Goal: Information Seeking & Learning: Learn about a topic

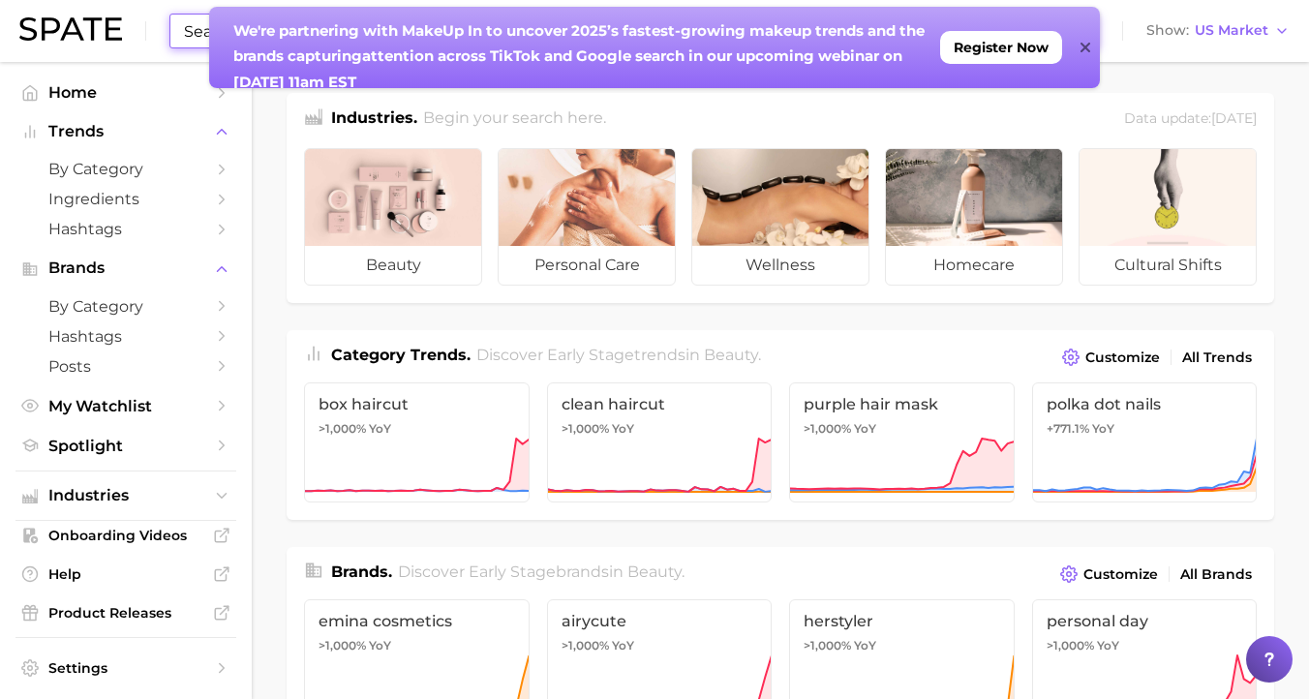
click at [927, 39] on body "Search Show US Market Home Trends by Category Ingredients Hashtags Brands by Ca…" at bounding box center [654, 349] width 1309 height 699
click at [1088, 42] on icon at bounding box center [1086, 47] width 10 height 15
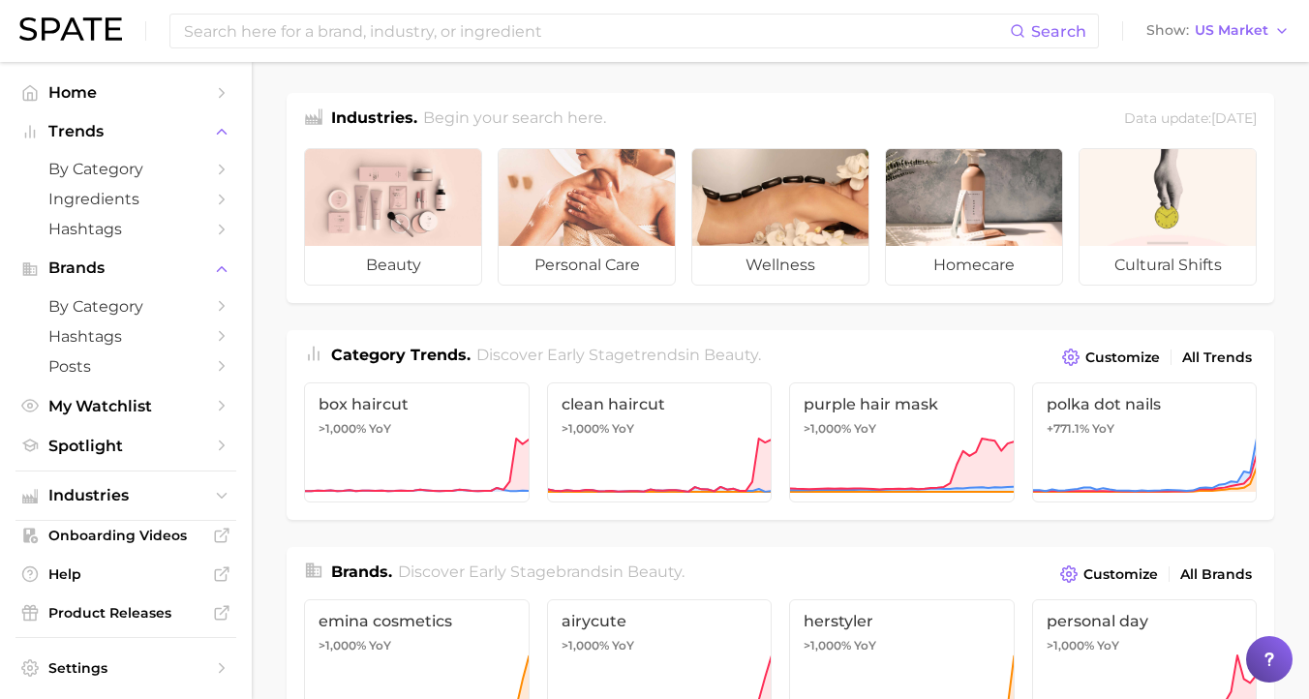
click at [714, 3] on div "Search Show US Market" at bounding box center [654, 31] width 1270 height 62
click at [714, 12] on div "Search Show US Market" at bounding box center [654, 31] width 1270 height 62
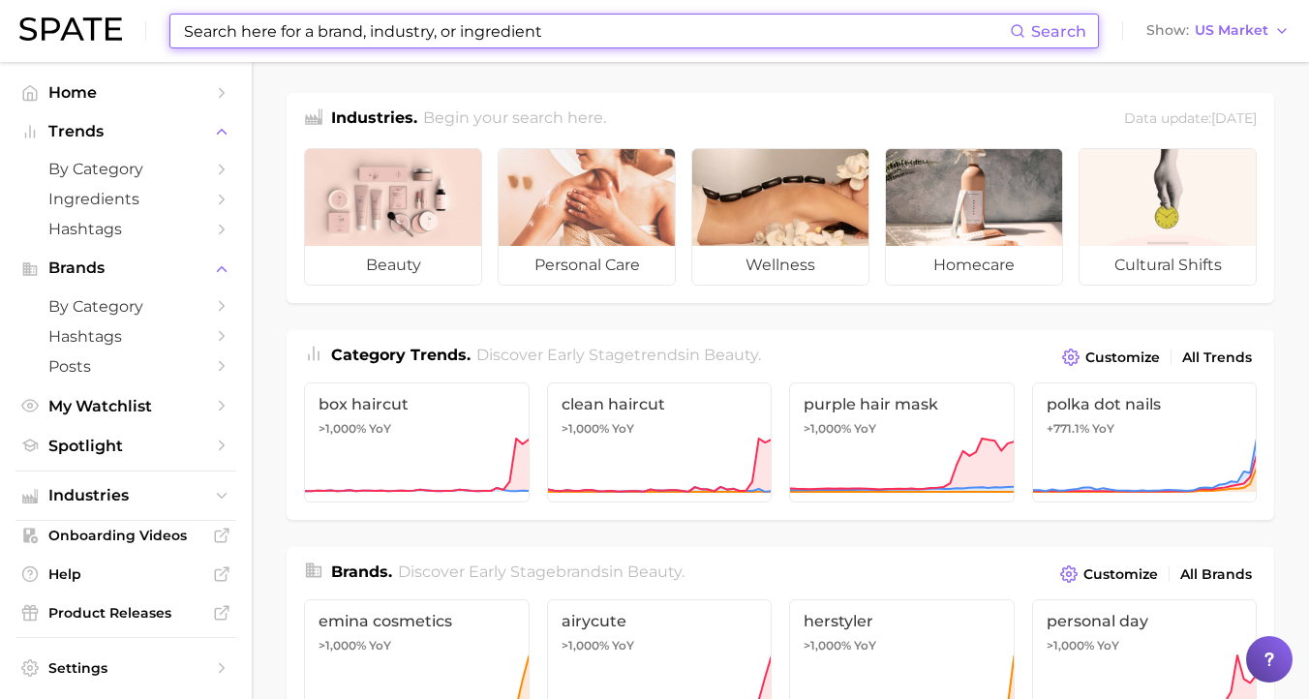
click at [722, 23] on input at bounding box center [596, 31] width 828 height 33
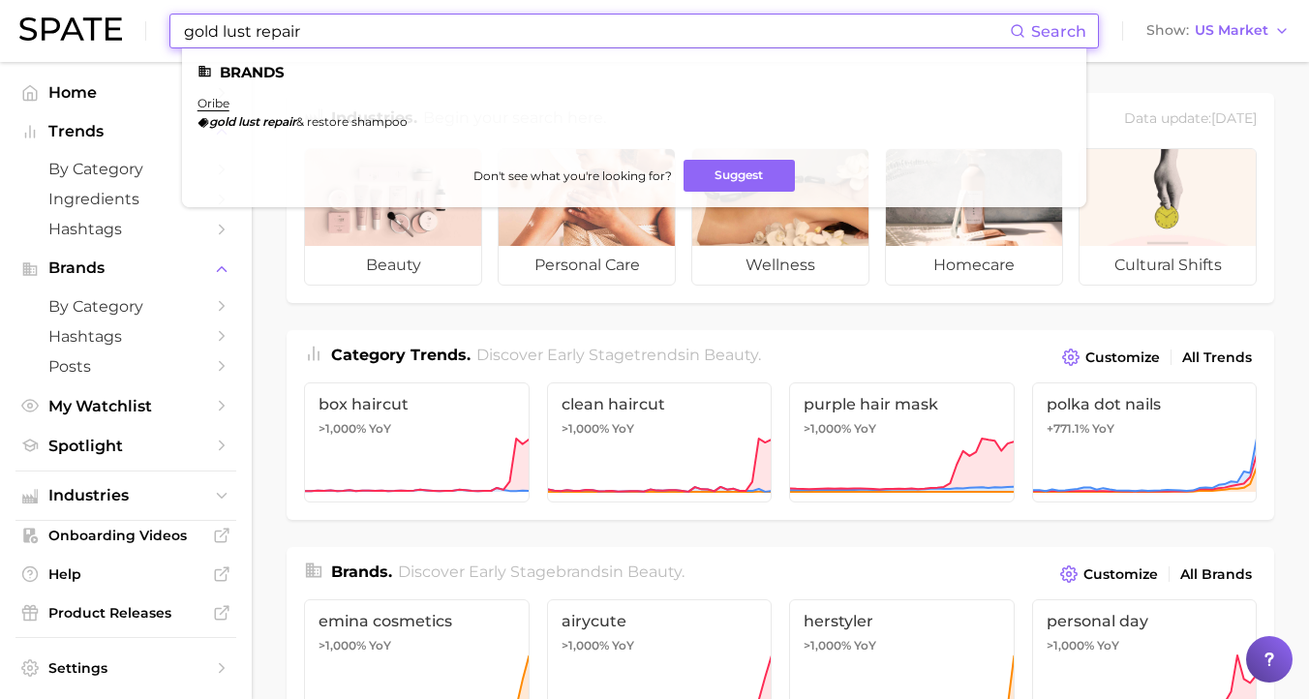
click at [320, 30] on input "gold lust repair" at bounding box center [596, 31] width 828 height 33
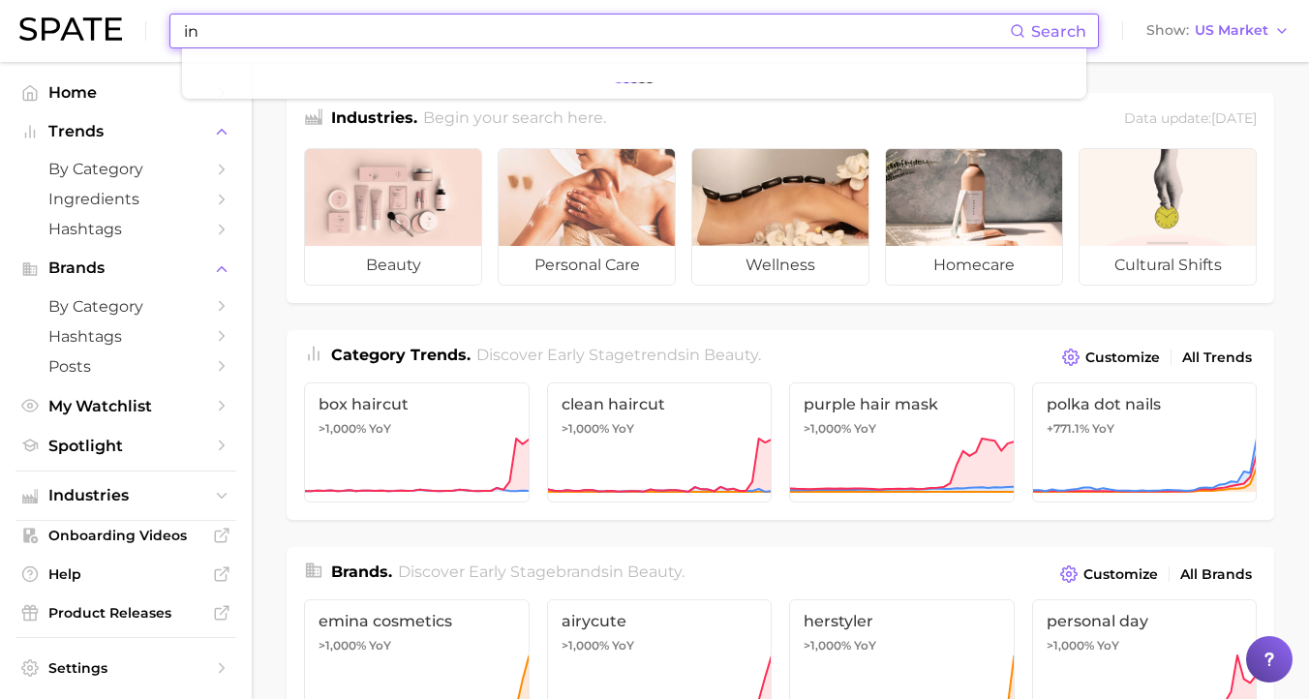
type input "i"
type input "salon repair"
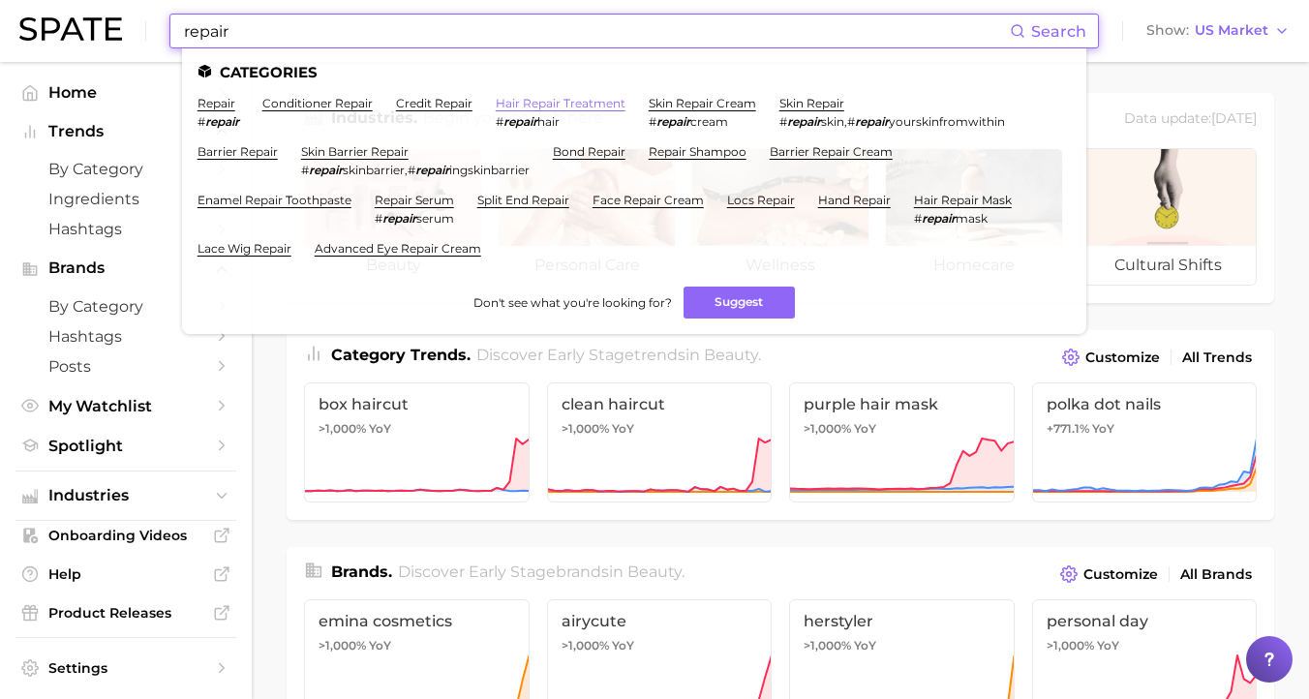
type input "repair"
click at [585, 104] on link "hair repair treatment" at bounding box center [561, 103] width 130 height 15
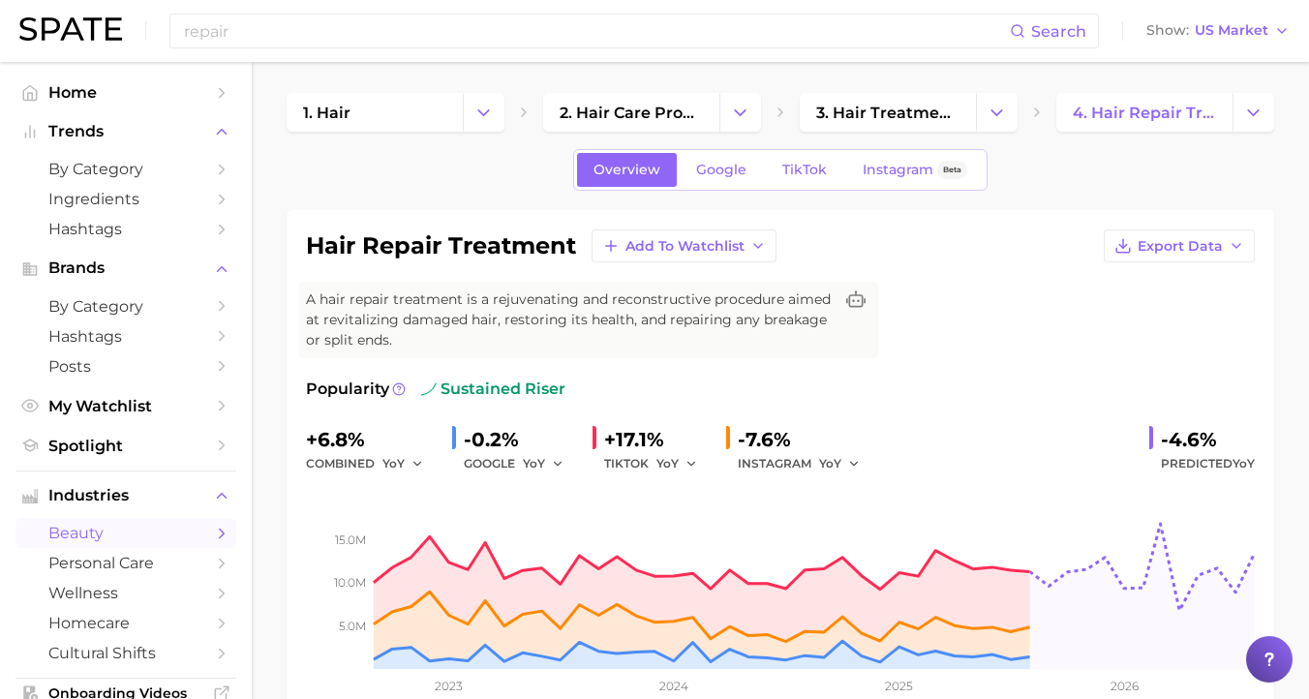
scroll to position [25, 0]
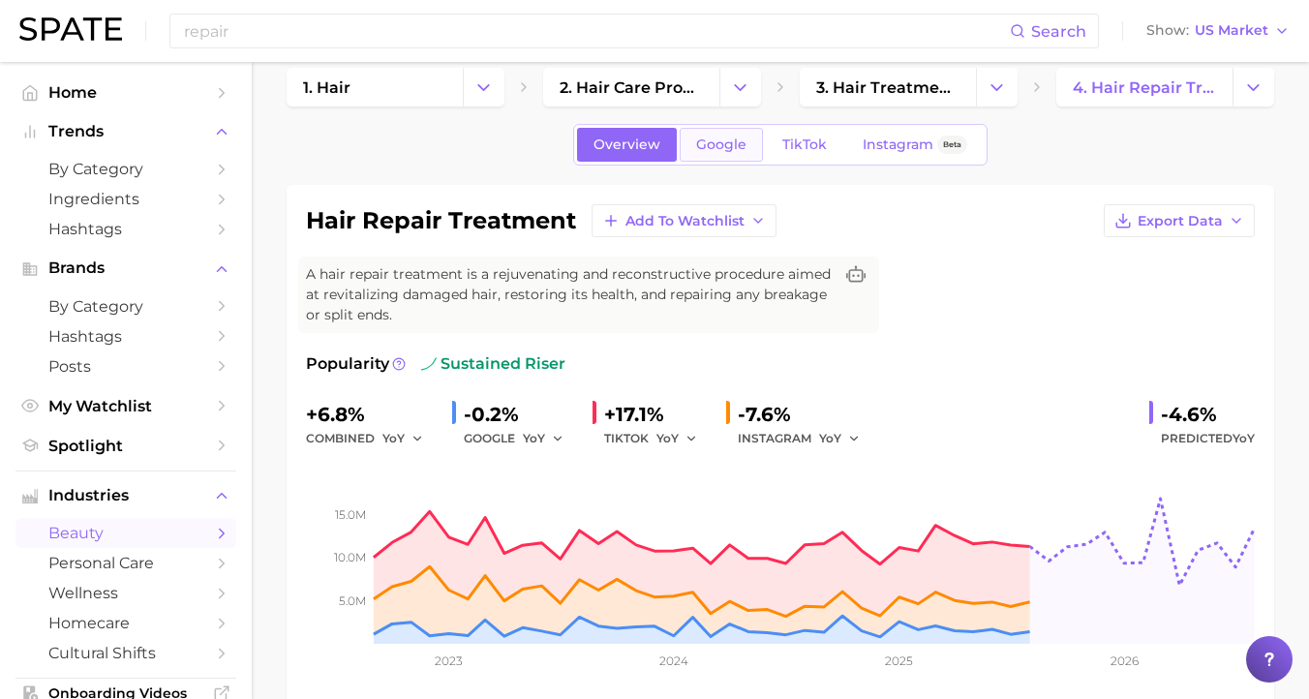
click at [715, 147] on span "Google" at bounding box center [721, 145] width 50 height 16
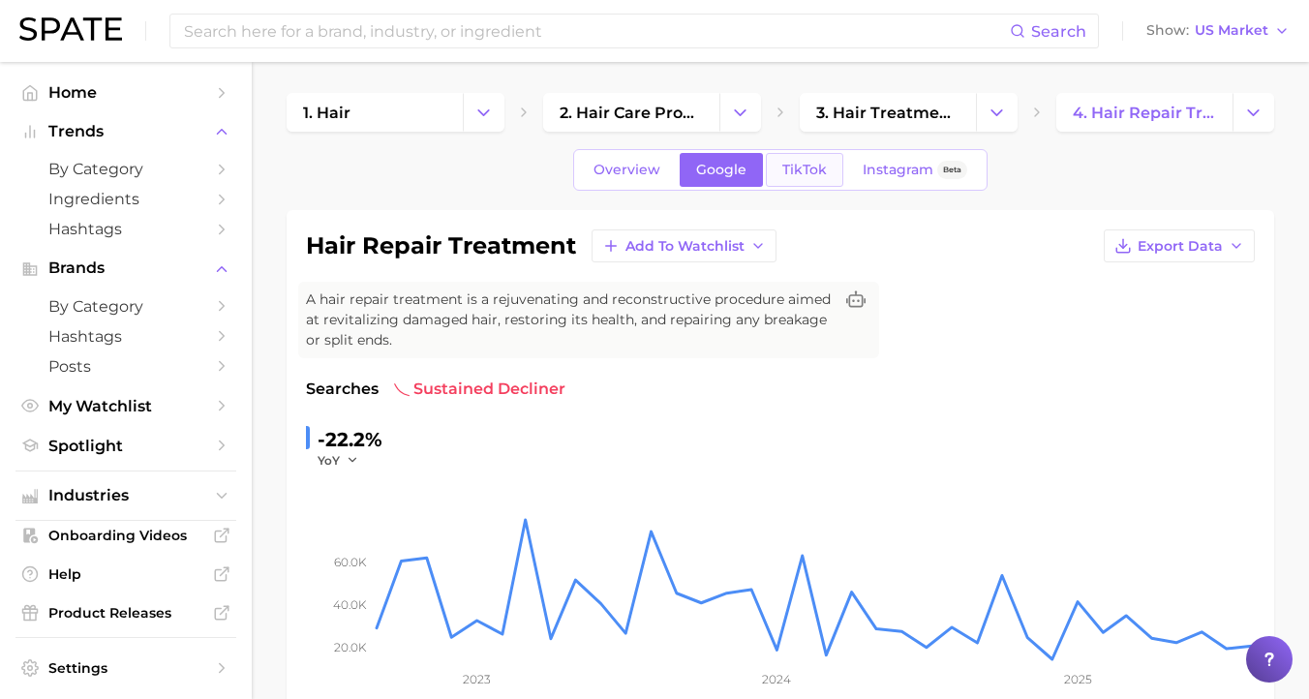
click at [801, 164] on span "TikTok" at bounding box center [804, 170] width 45 height 16
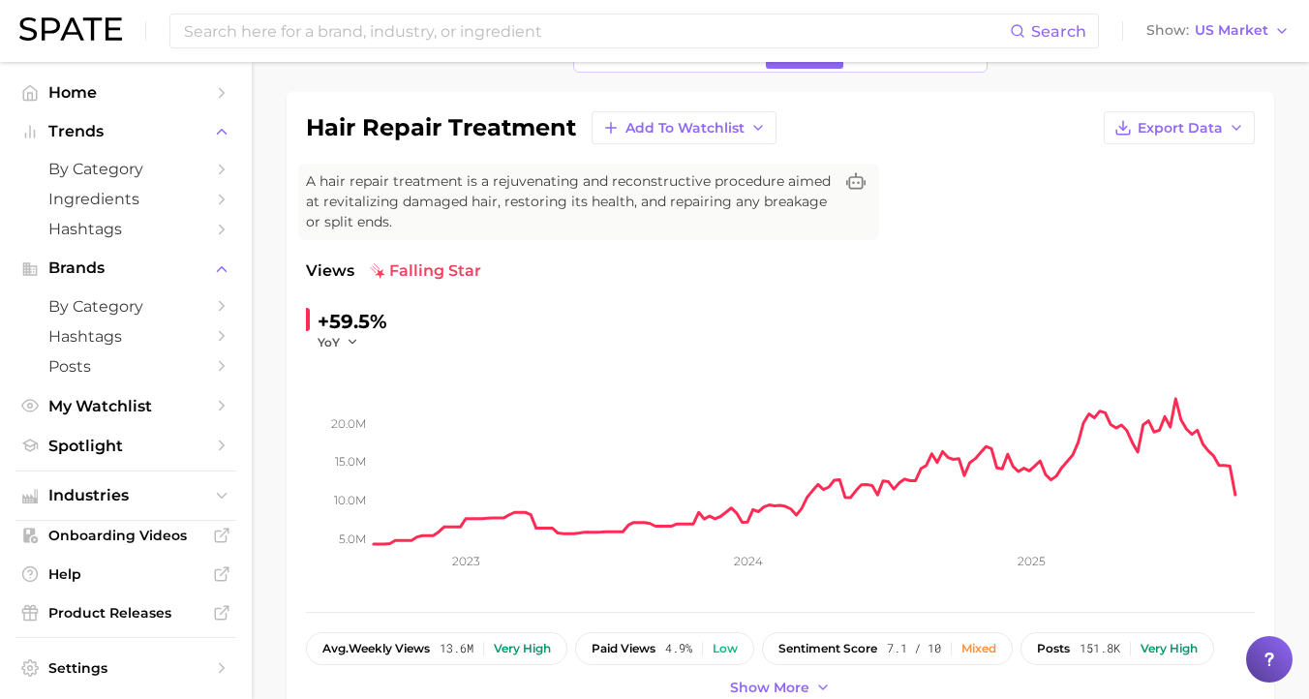
scroll to position [112, 0]
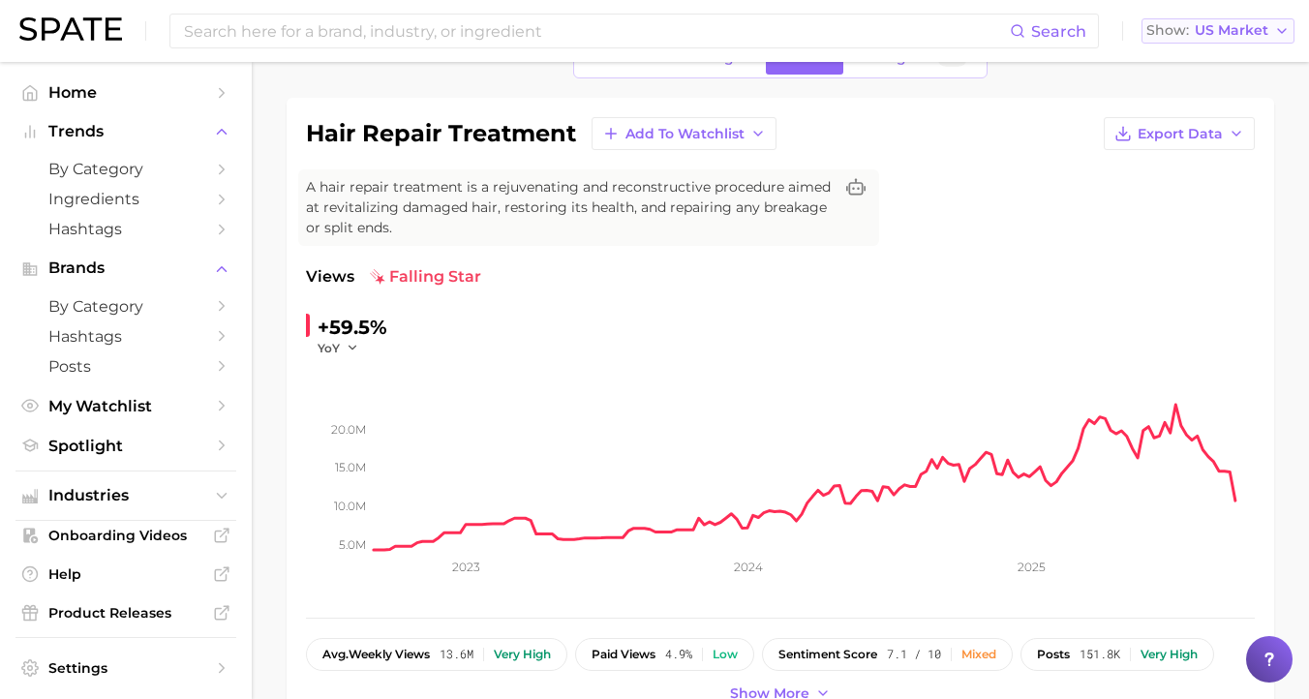
click at [1228, 40] on button "Show US Market" at bounding box center [1218, 30] width 153 height 25
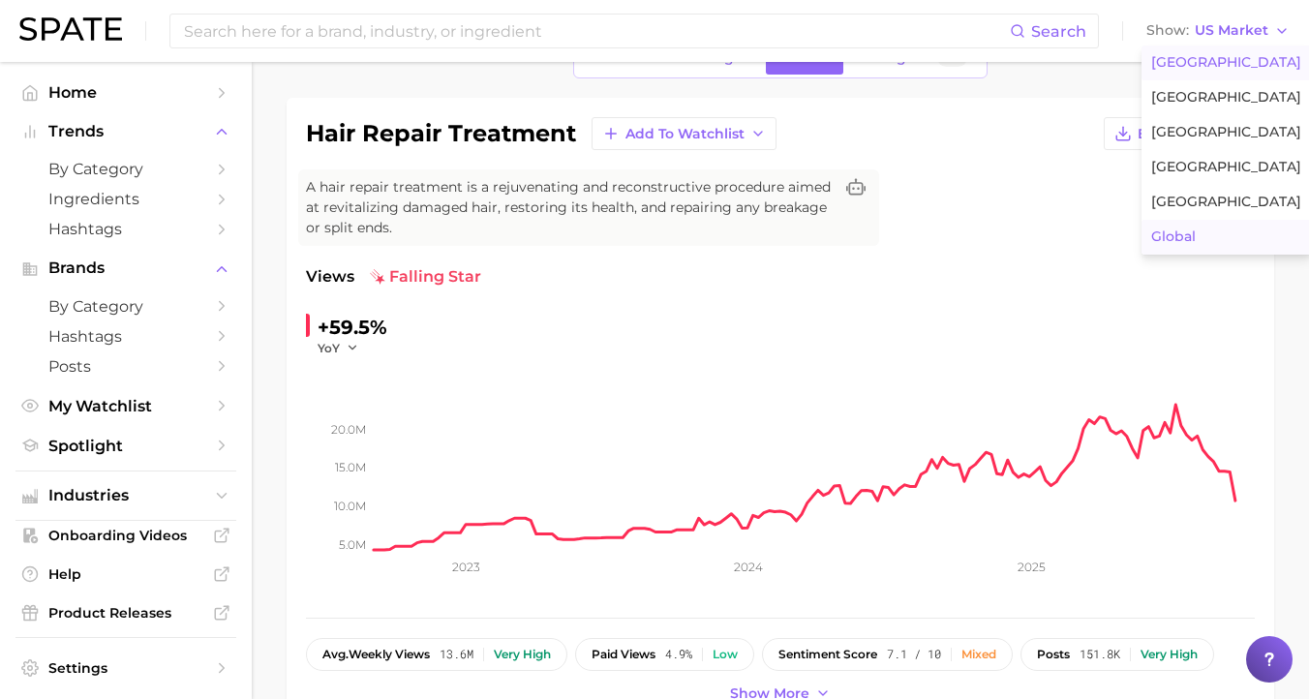
click at [1188, 229] on span "Global" at bounding box center [1173, 237] width 45 height 16
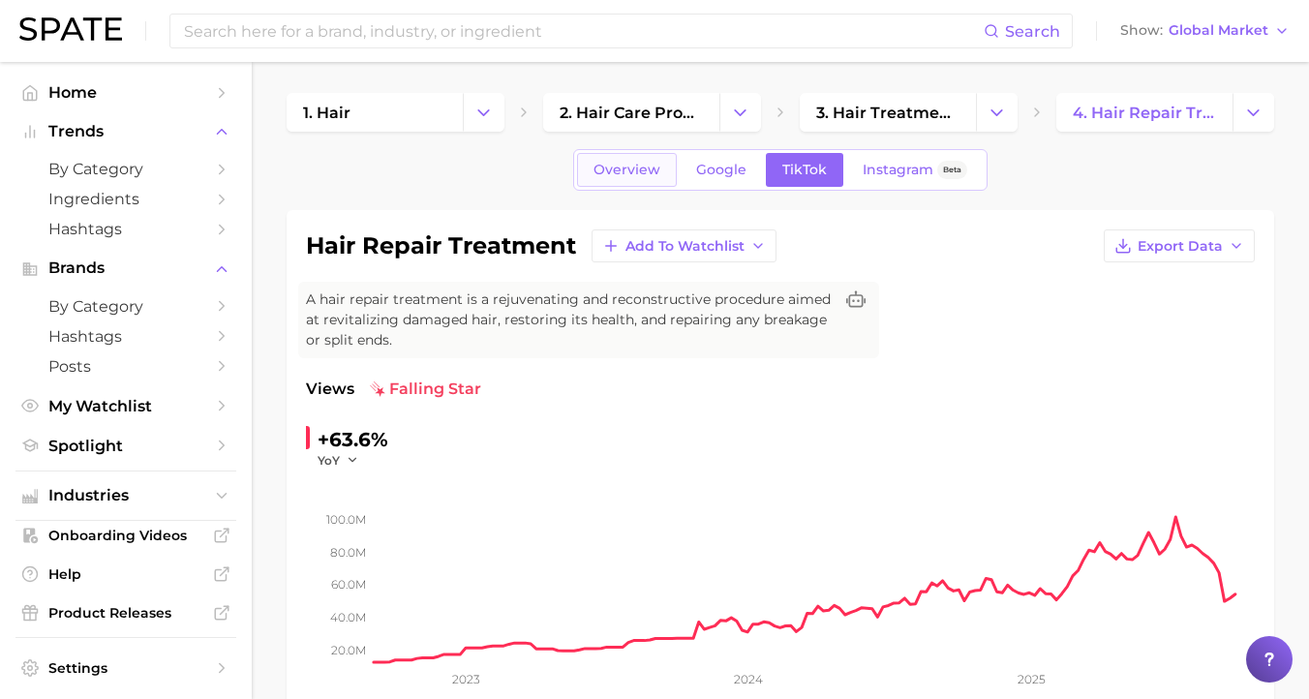
click at [629, 160] on link "Overview" at bounding box center [627, 170] width 100 height 34
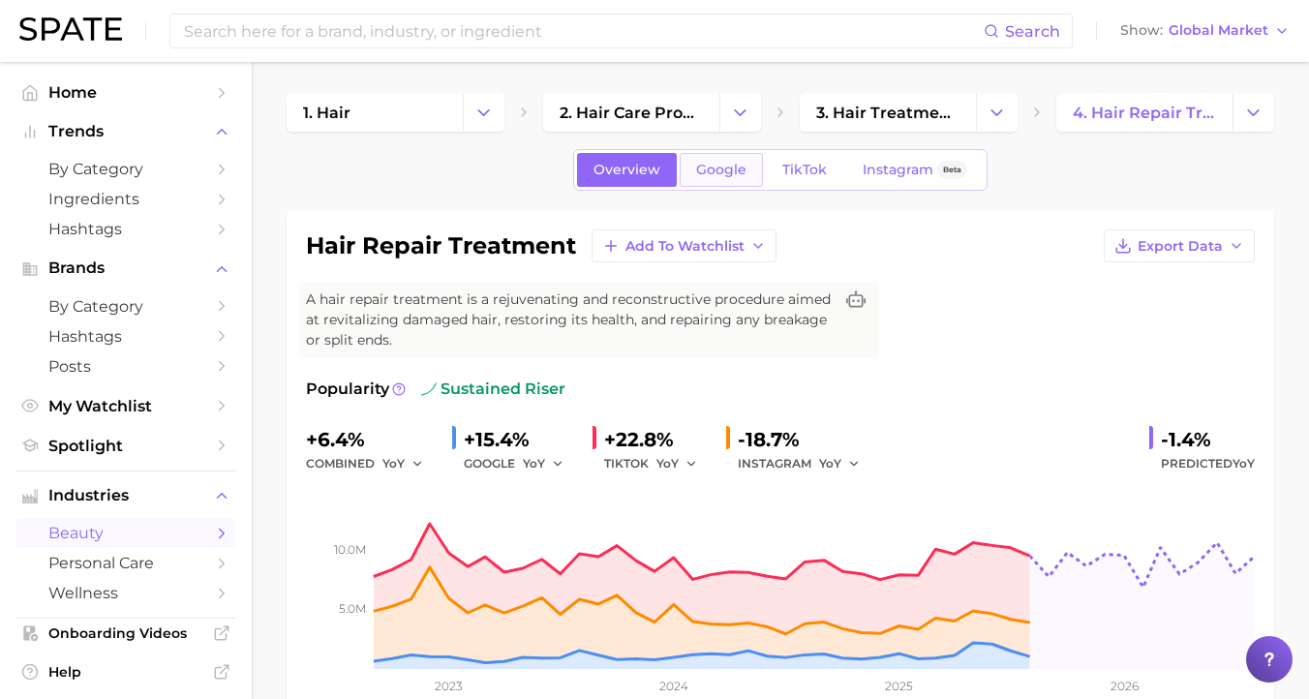
click at [727, 170] on span "Google" at bounding box center [721, 170] width 50 height 16
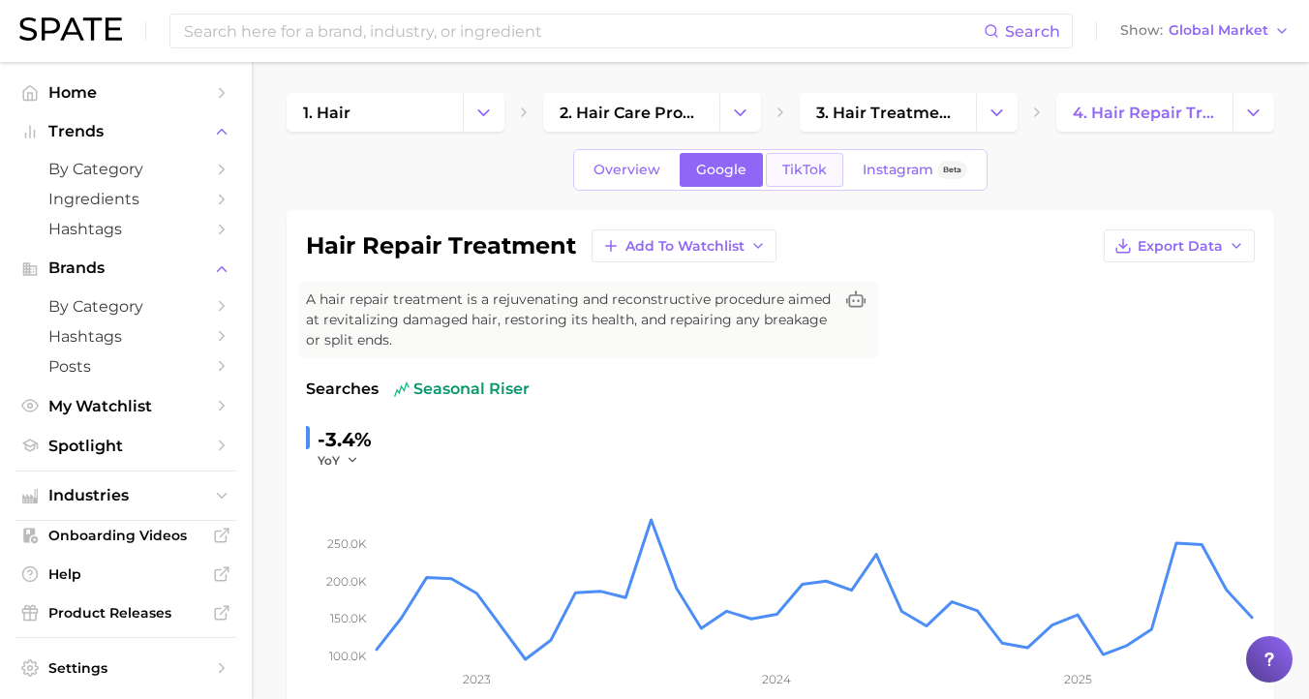
click at [786, 160] on link "TikTok" at bounding box center [804, 170] width 77 height 34
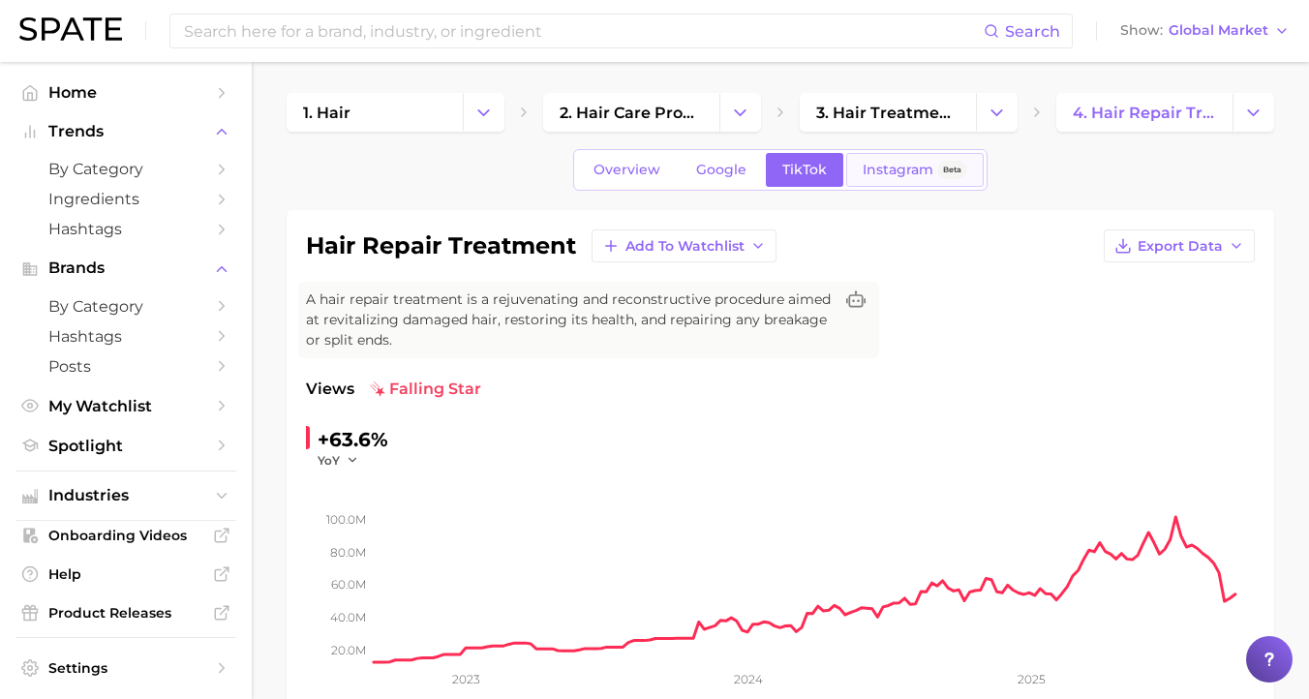
click at [864, 172] on span "Instagram" at bounding box center [898, 170] width 71 height 16
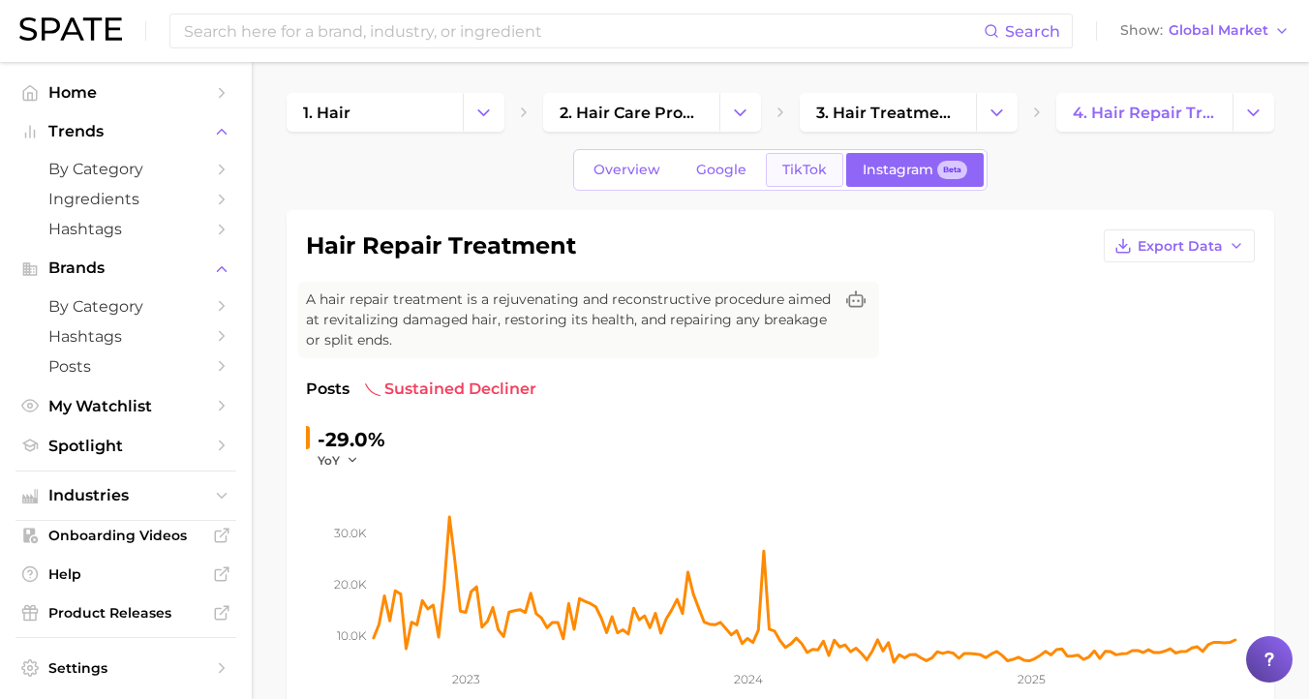
click at [797, 176] on span "TikTok" at bounding box center [804, 170] width 45 height 16
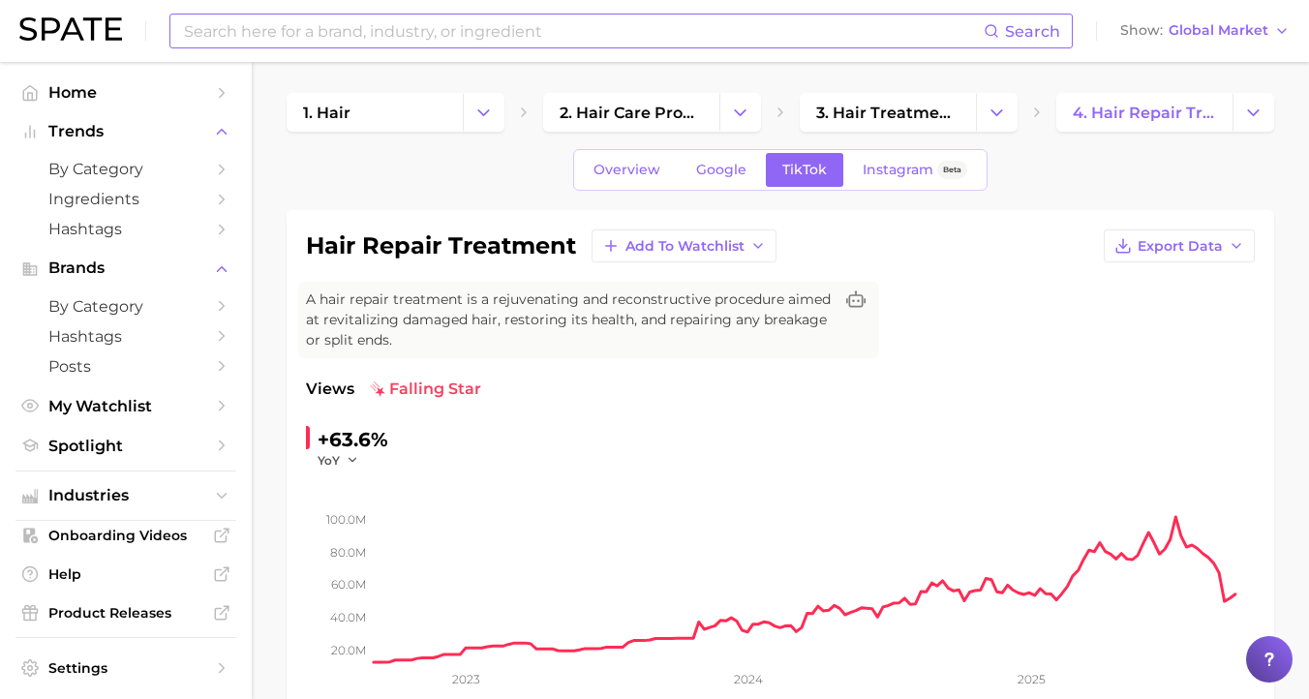
click at [330, 35] on input at bounding box center [583, 31] width 802 height 33
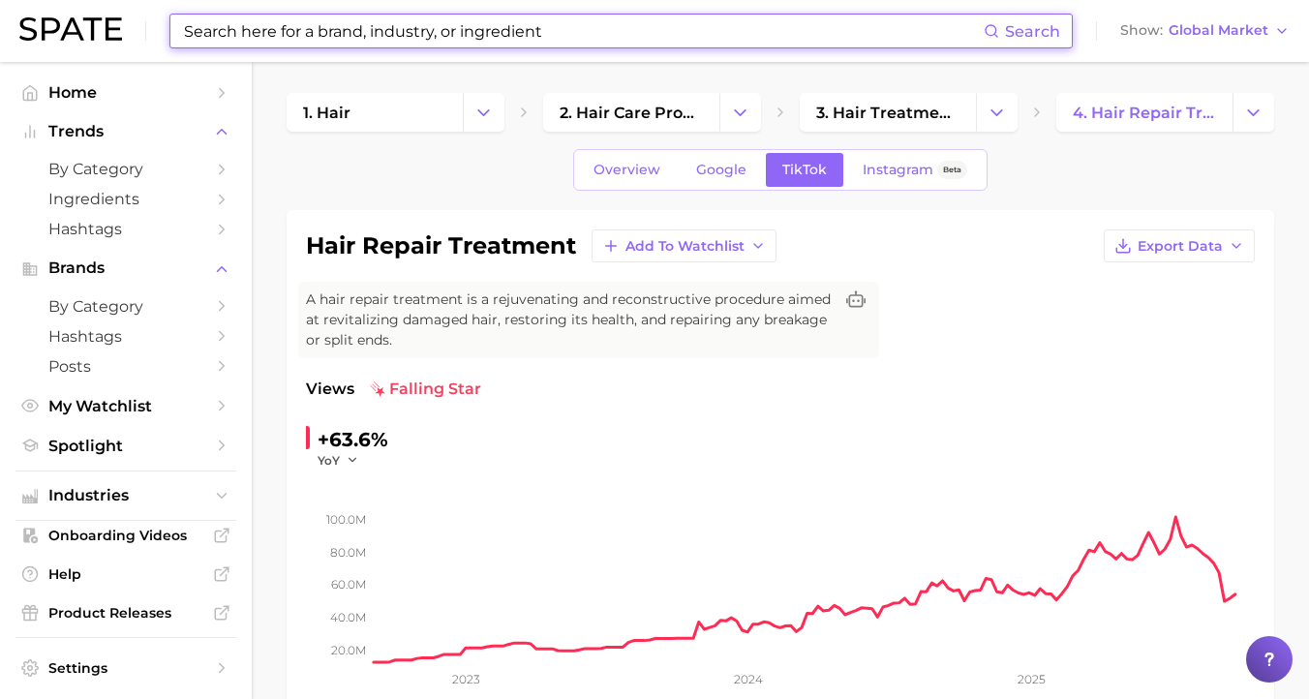
type input "h"
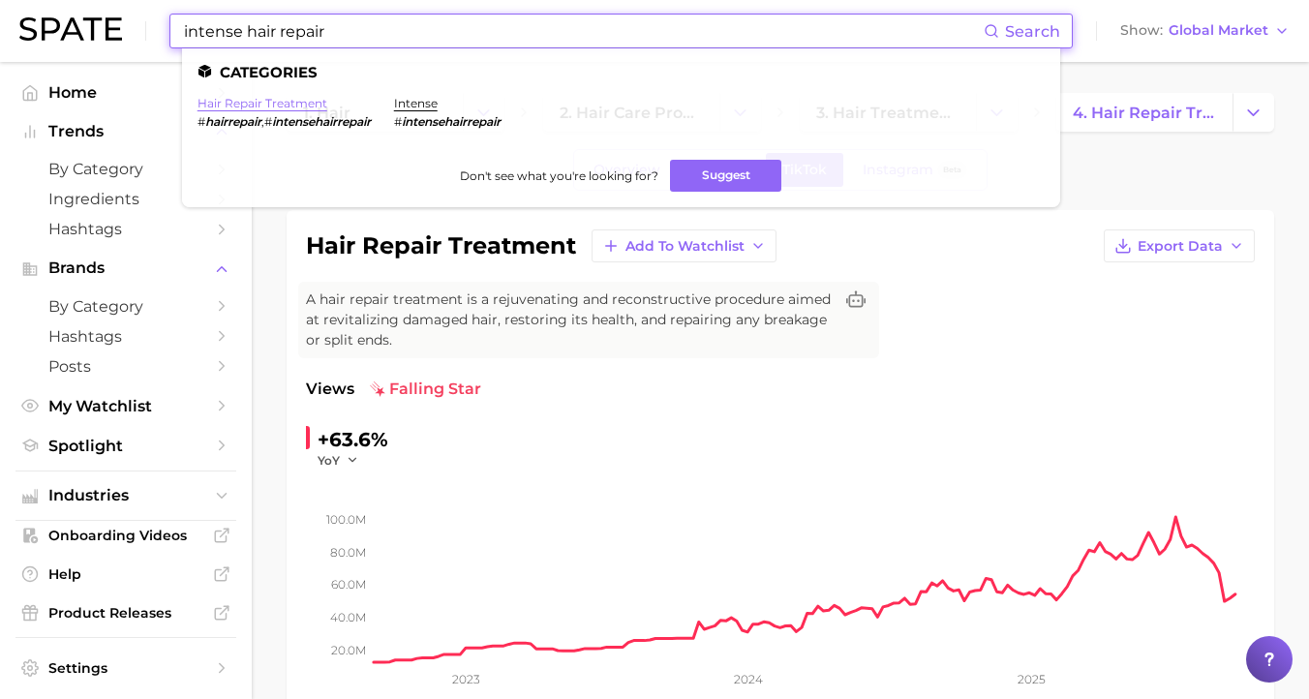
type input "intense hair repair"
click at [280, 105] on link "hair repair treatment" at bounding box center [263, 103] width 130 height 15
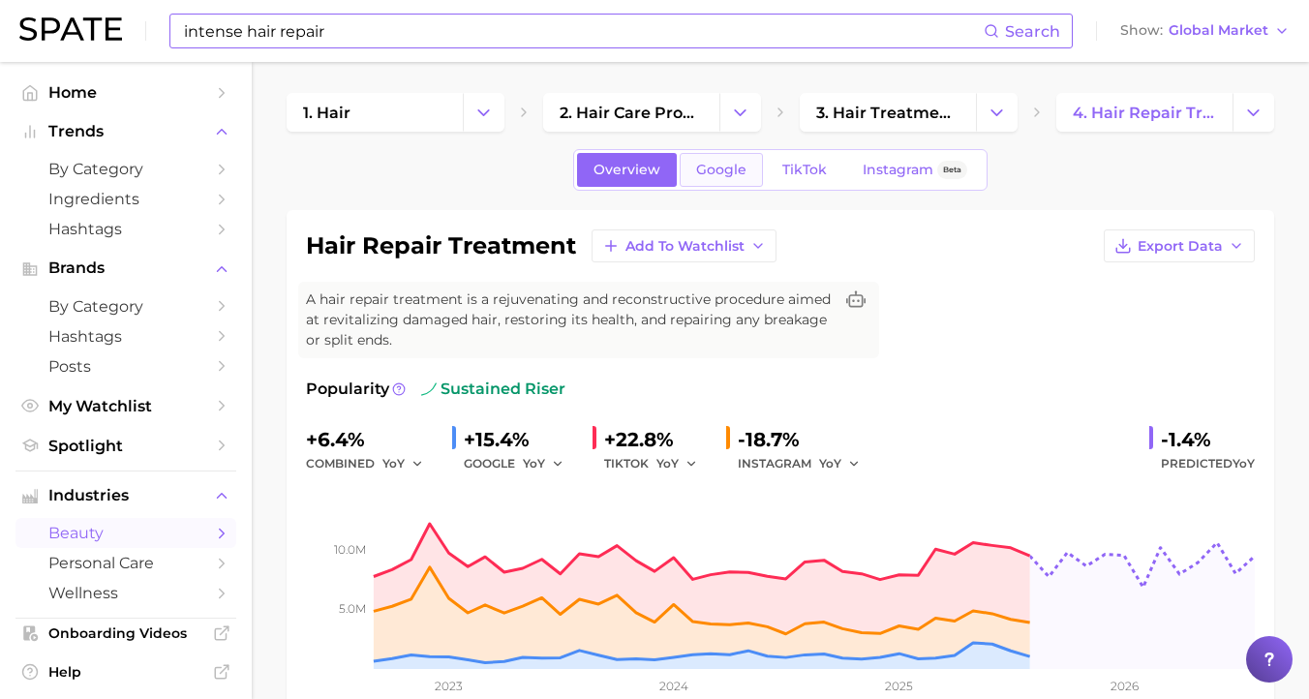
click at [711, 170] on span "Google" at bounding box center [721, 170] width 50 height 16
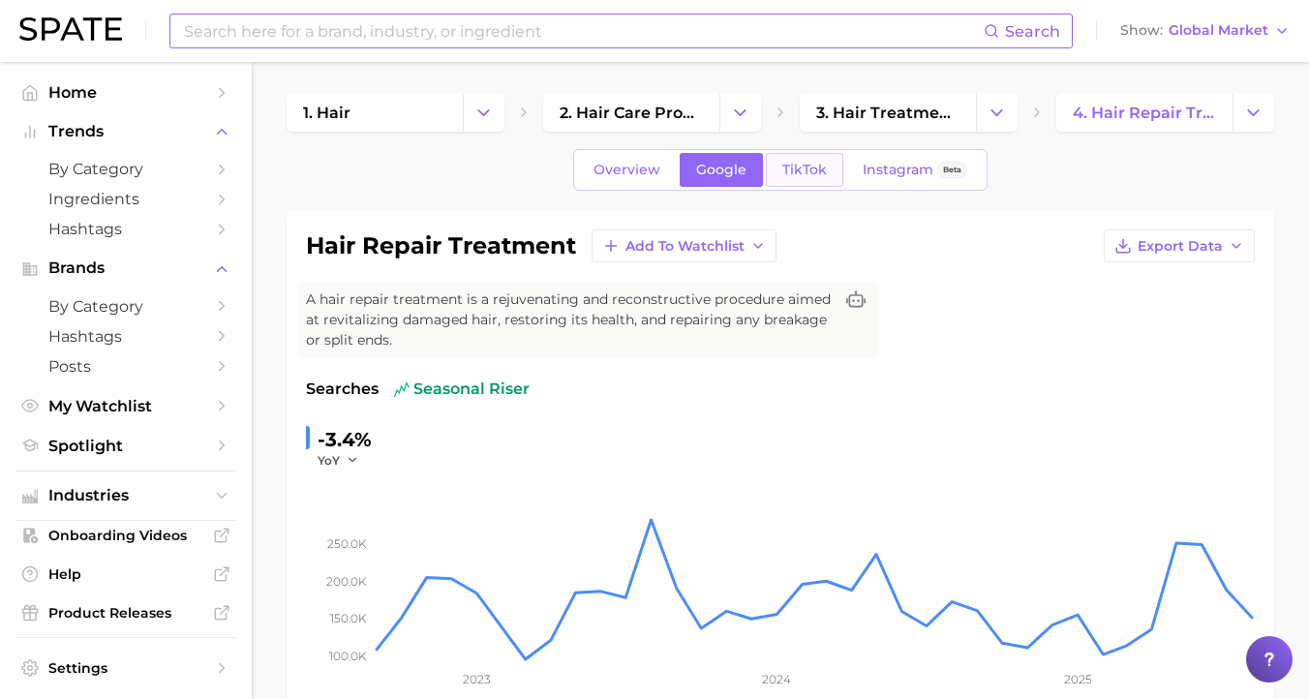
click at [785, 168] on span "TikTok" at bounding box center [804, 170] width 45 height 16
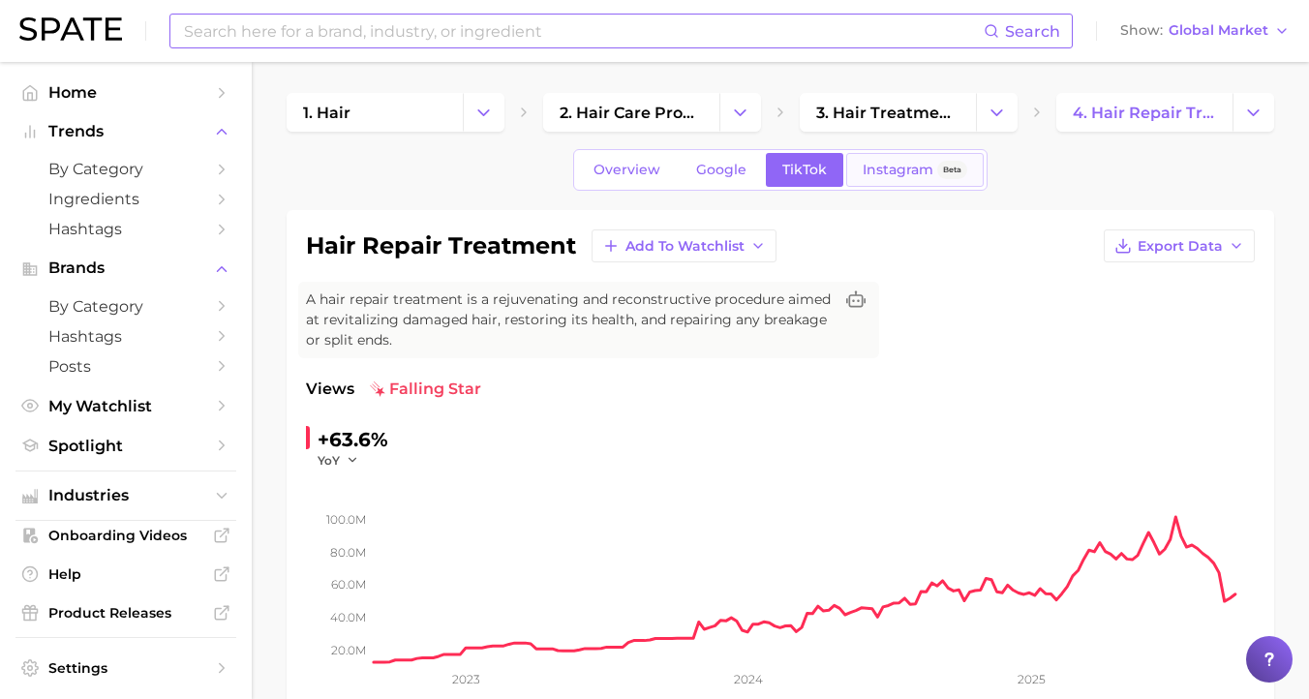
click at [846, 177] on link "Instagram Beta" at bounding box center [915, 170] width 138 height 34
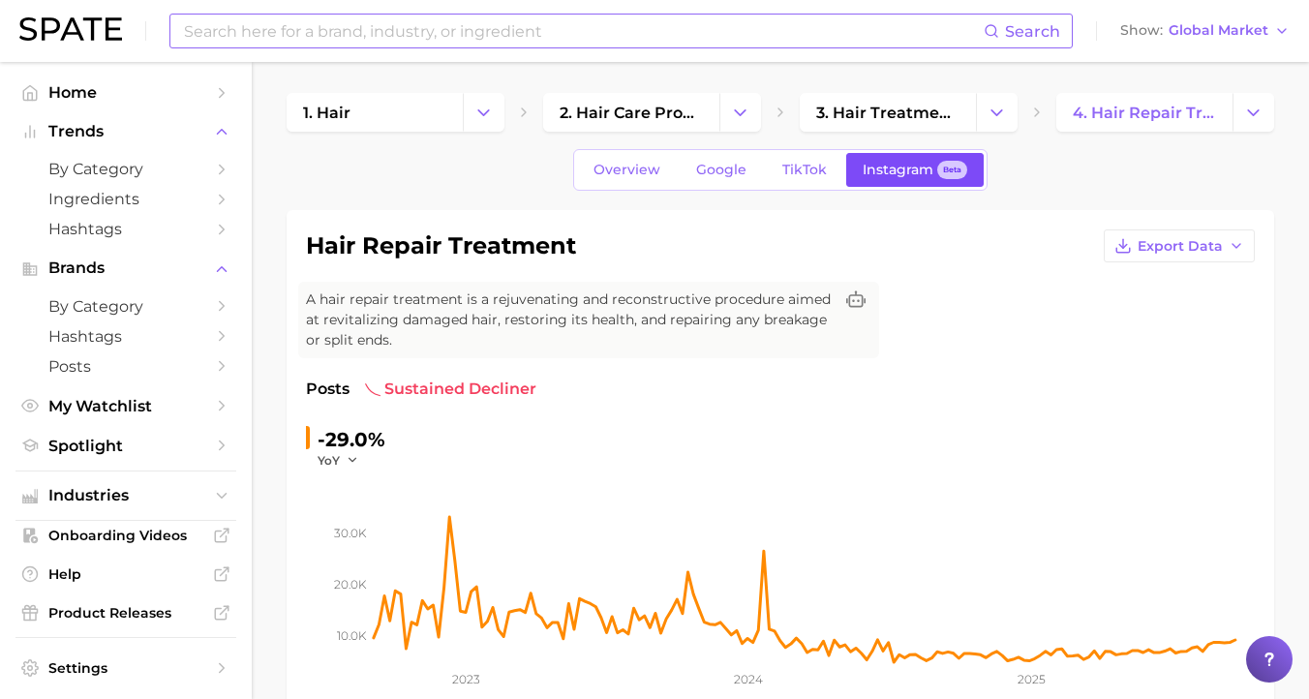
click at [874, 177] on span "Instagram" at bounding box center [898, 170] width 71 height 16
click at [807, 159] on link "TikTok" at bounding box center [804, 170] width 77 height 34
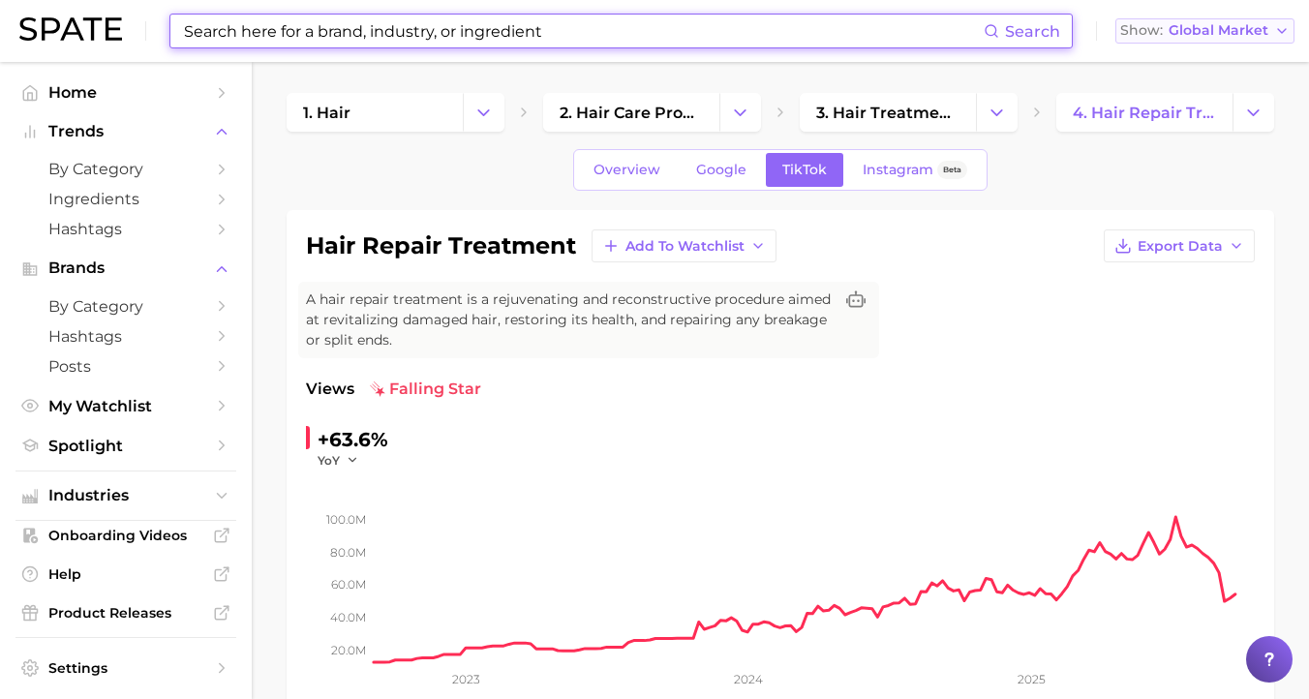
click at [1280, 26] on icon "button" at bounding box center [1281, 30] width 15 height 15
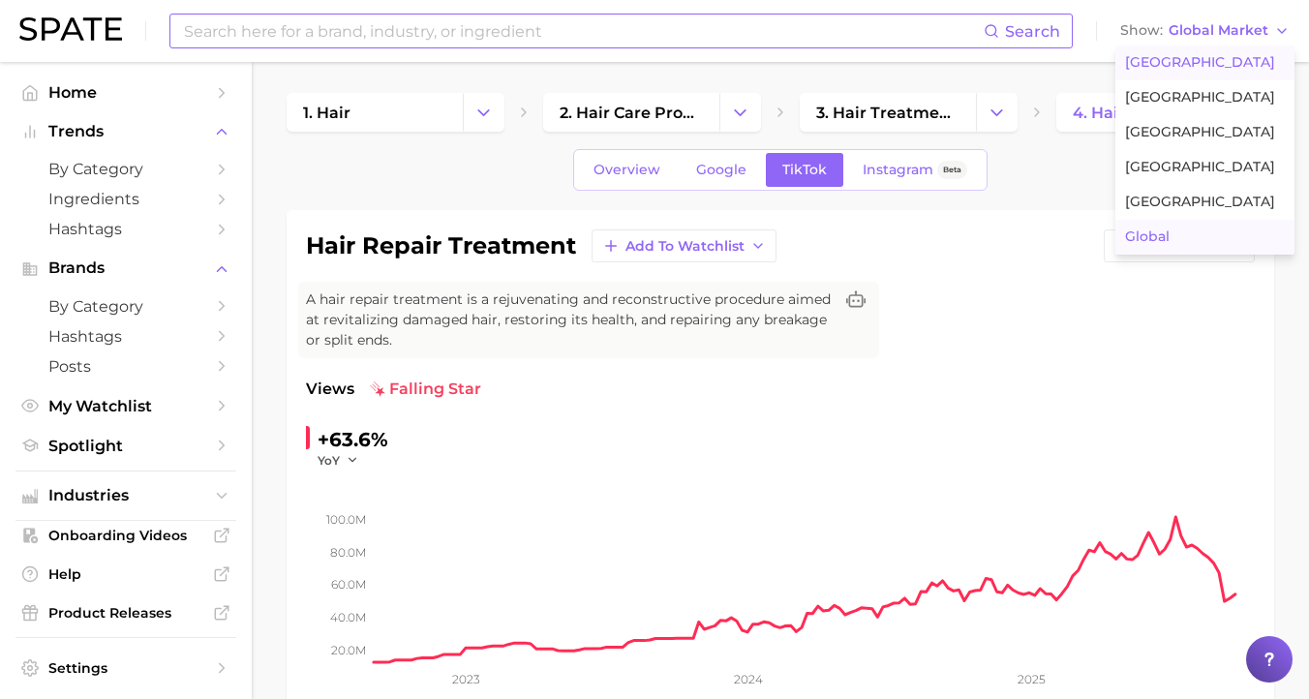
click at [1187, 62] on span "[GEOGRAPHIC_DATA]" at bounding box center [1200, 62] width 150 height 16
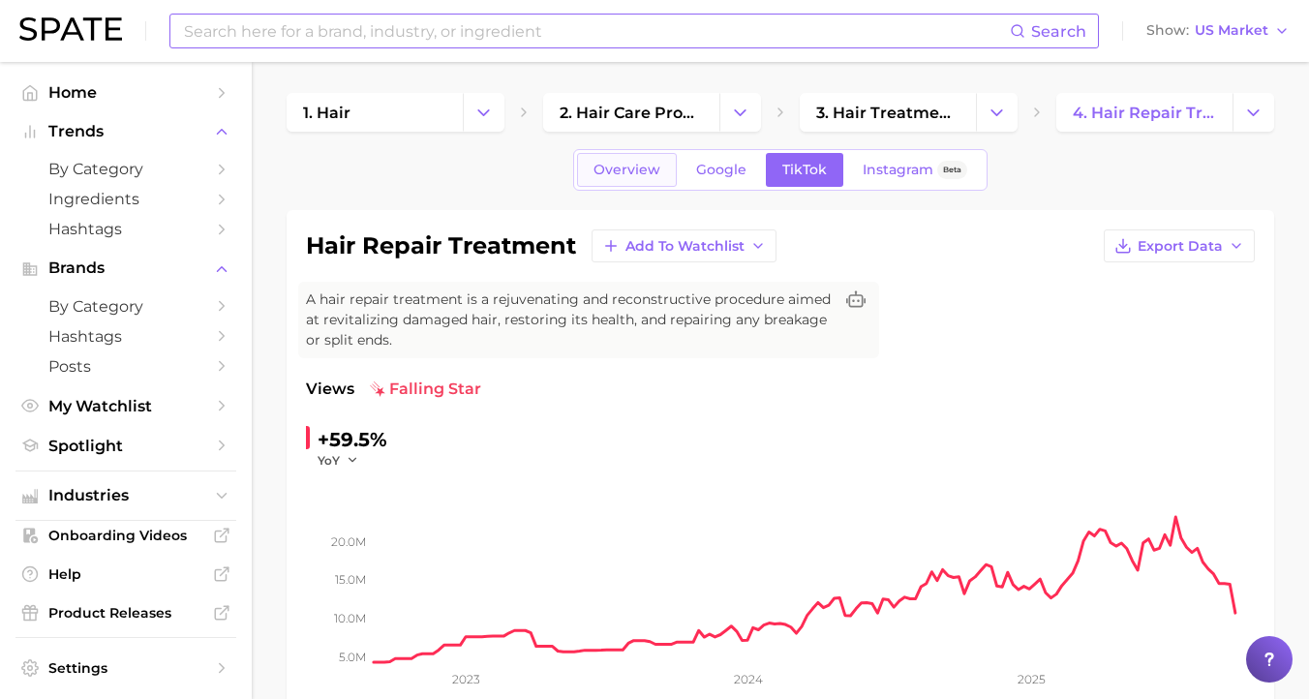
click at [632, 178] on link "Overview" at bounding box center [627, 170] width 100 height 34
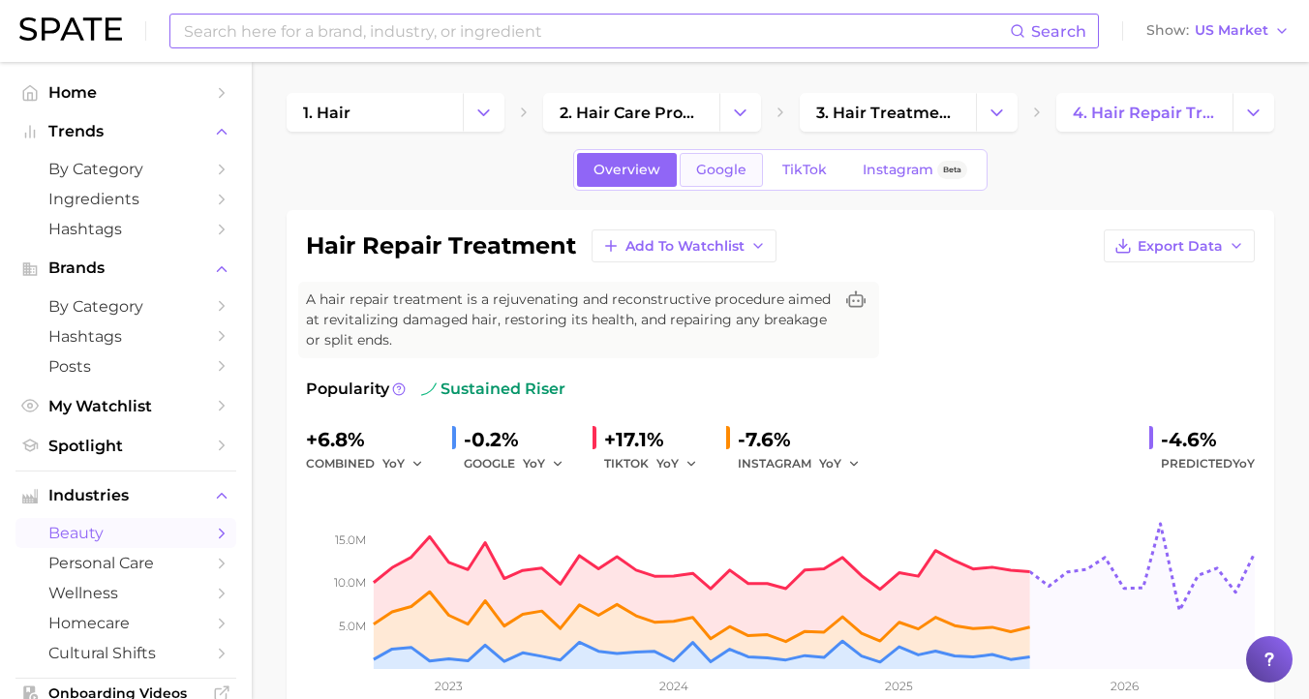
click at [716, 176] on span "Google" at bounding box center [721, 170] width 50 height 16
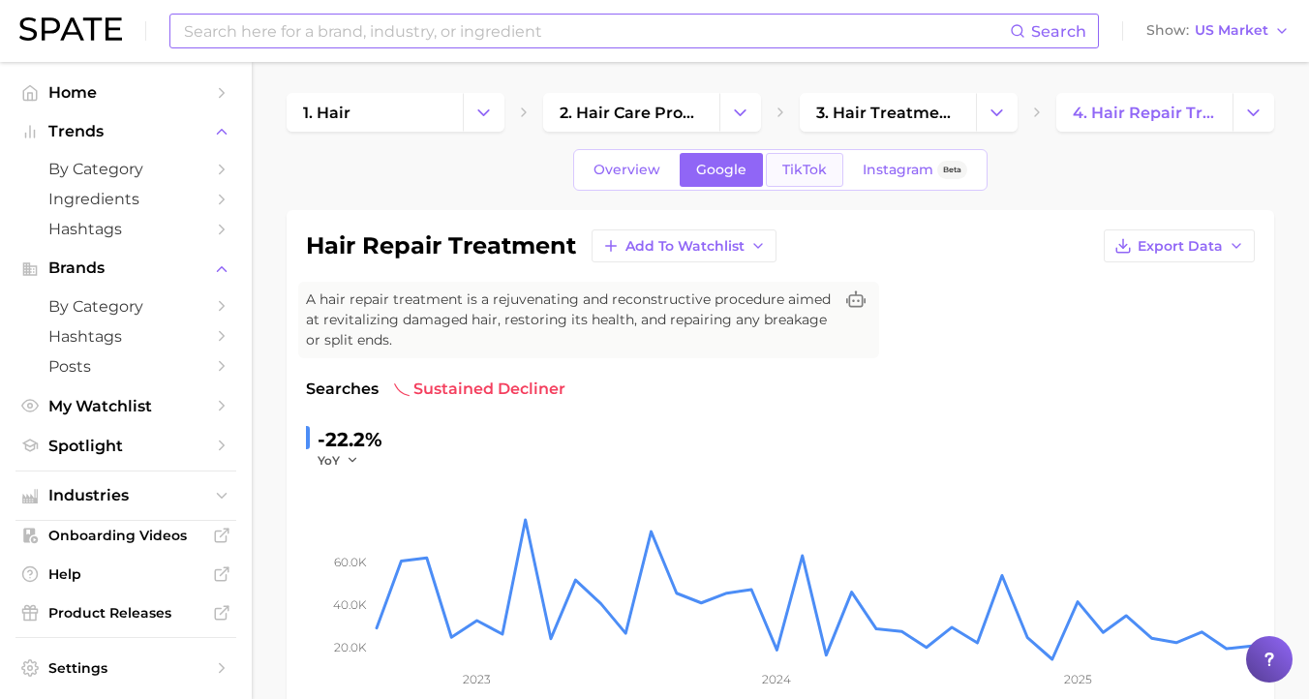
click at [783, 173] on span "TikTok" at bounding box center [804, 170] width 45 height 16
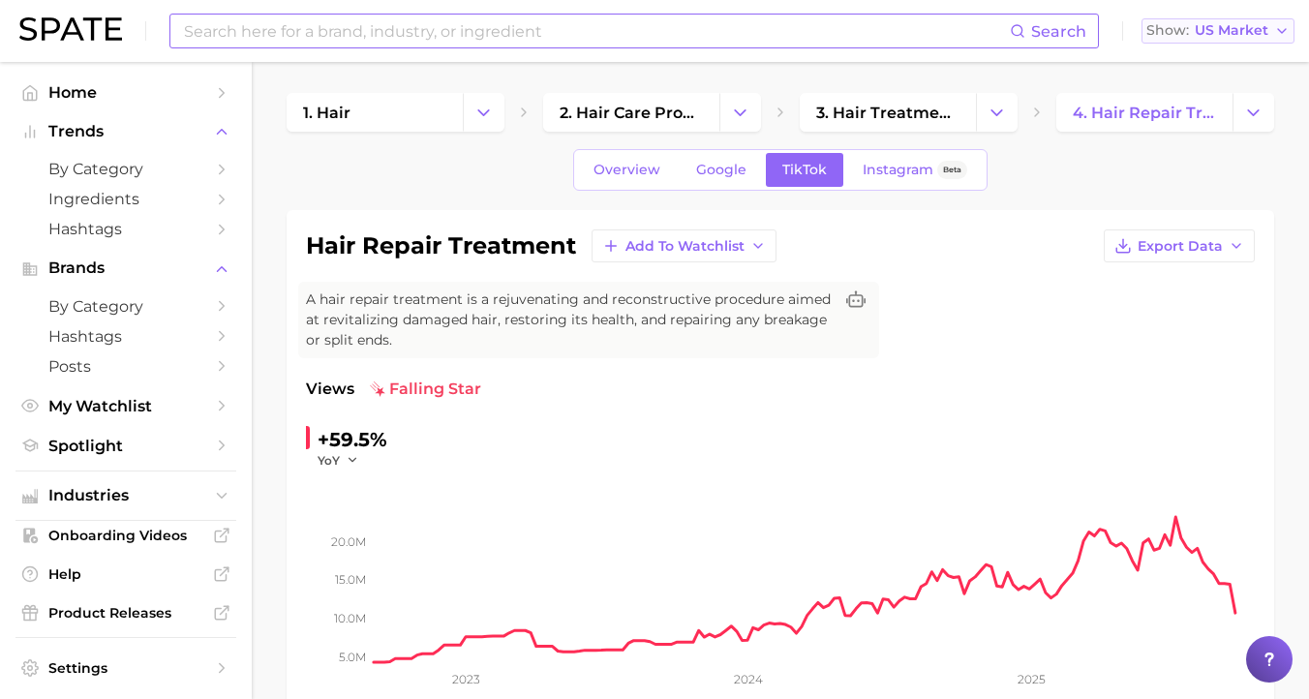
click at [1234, 28] on span "US Market" at bounding box center [1232, 30] width 74 height 11
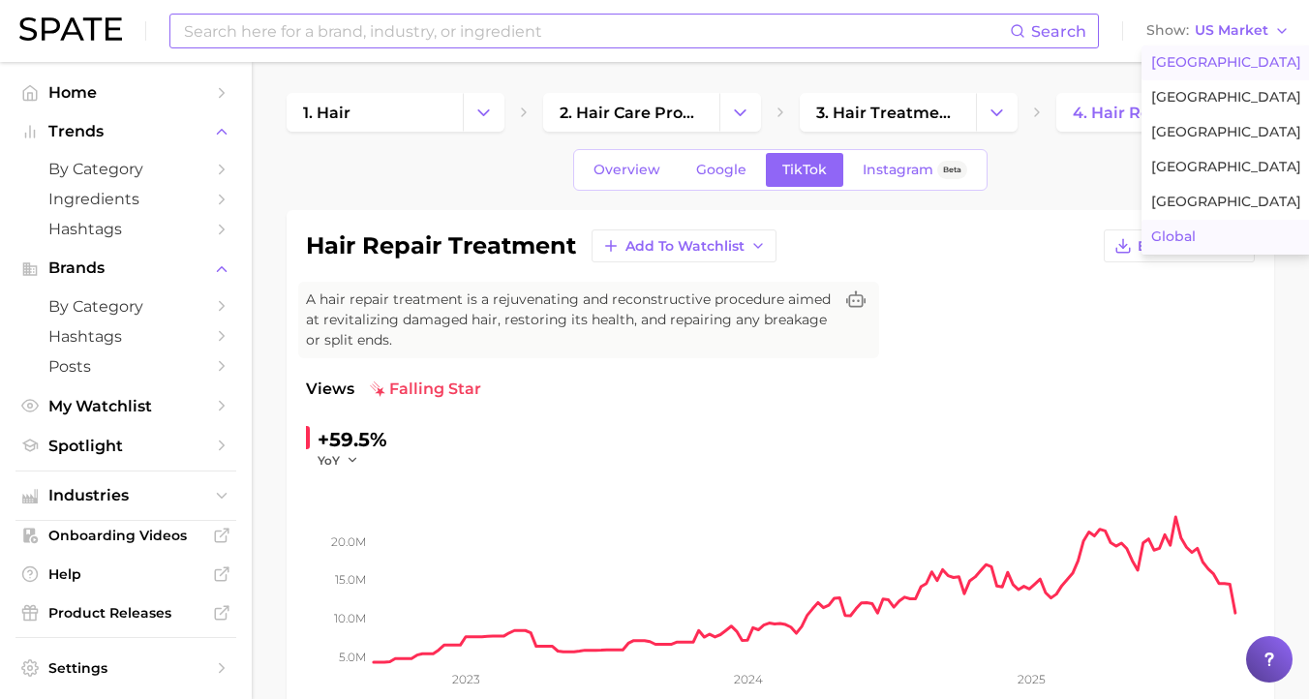
click at [1184, 234] on span "Global" at bounding box center [1173, 237] width 45 height 16
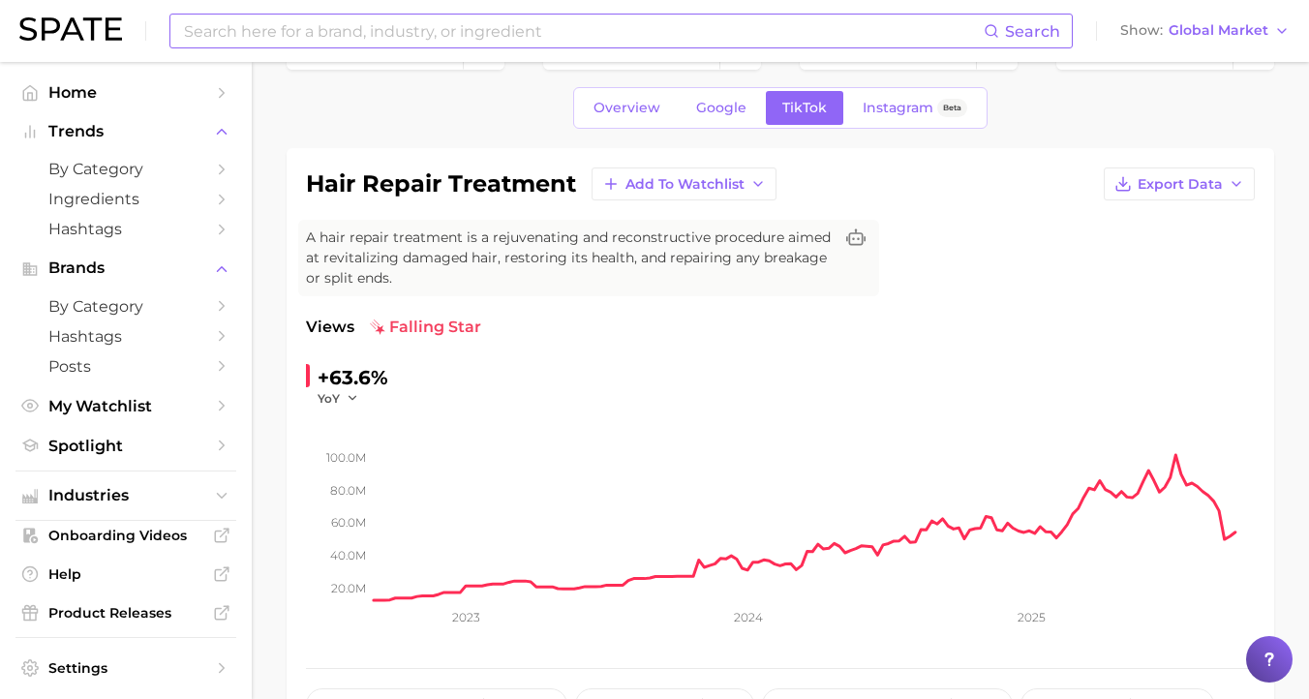
scroll to position [56, 0]
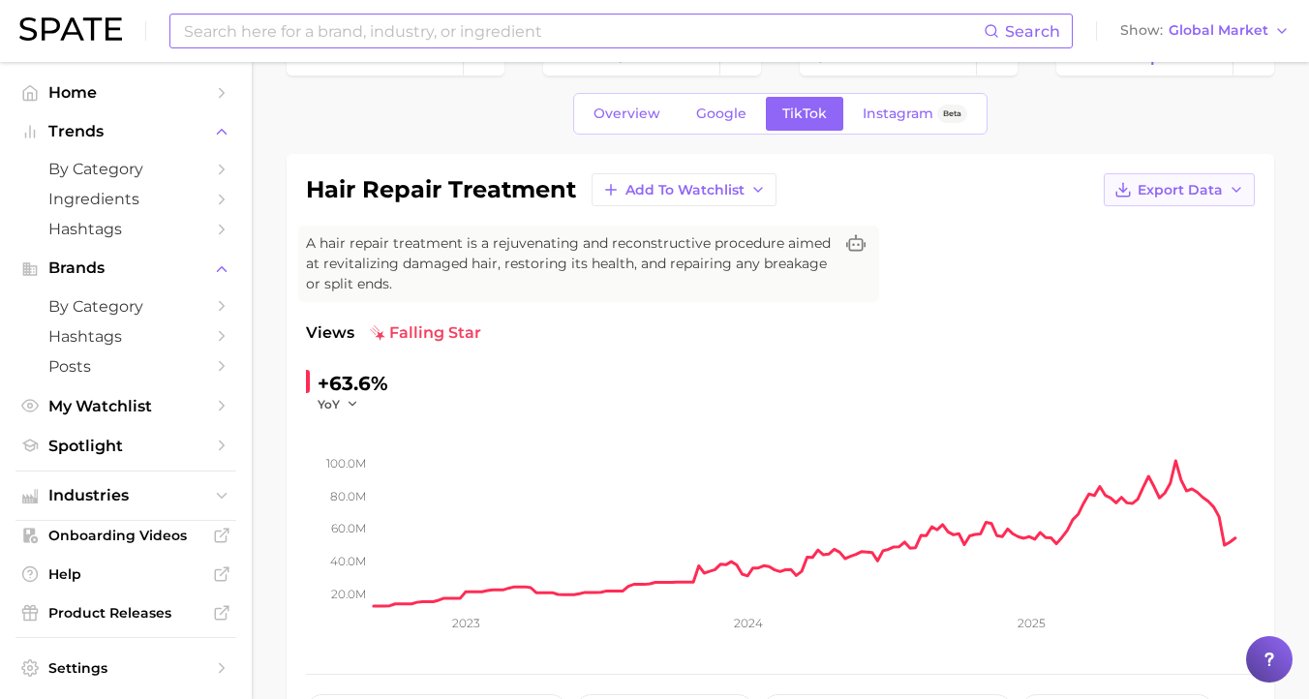
click at [1200, 173] on button "Export Data" at bounding box center [1179, 189] width 151 height 33
click at [1162, 263] on span "Time Series Image" at bounding box center [1140, 261] width 130 height 16
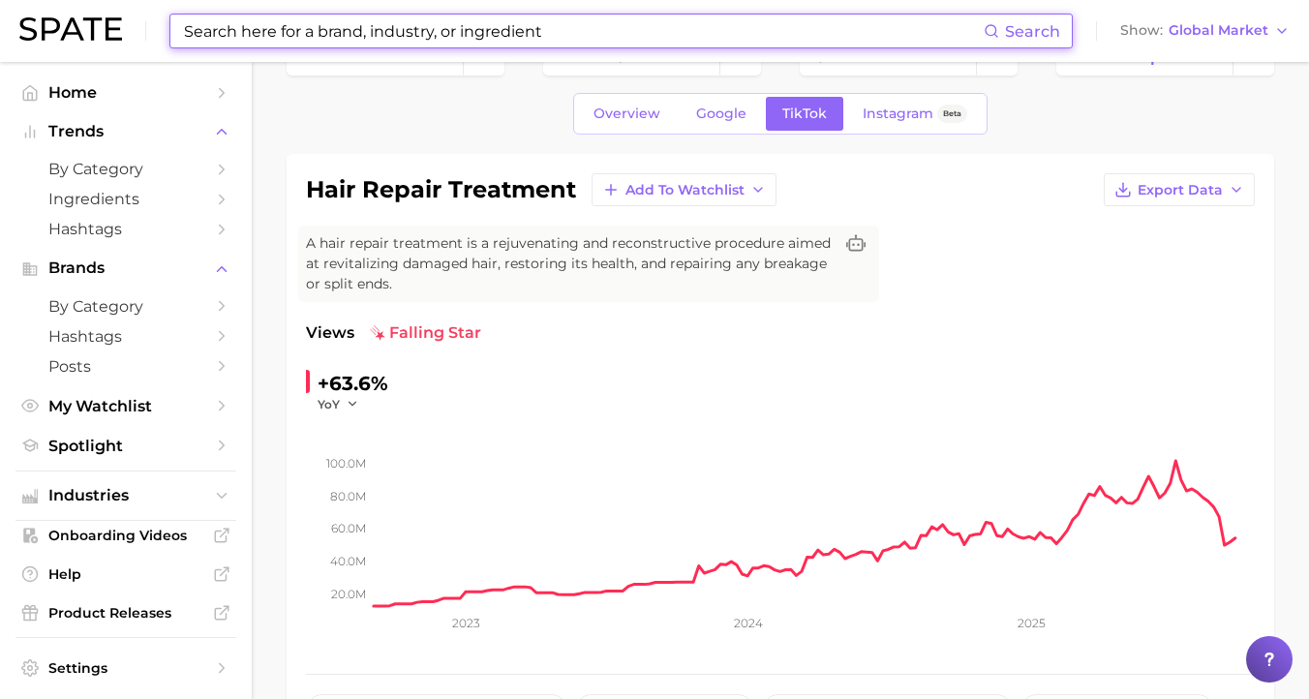
click at [684, 24] on input at bounding box center [583, 31] width 802 height 33
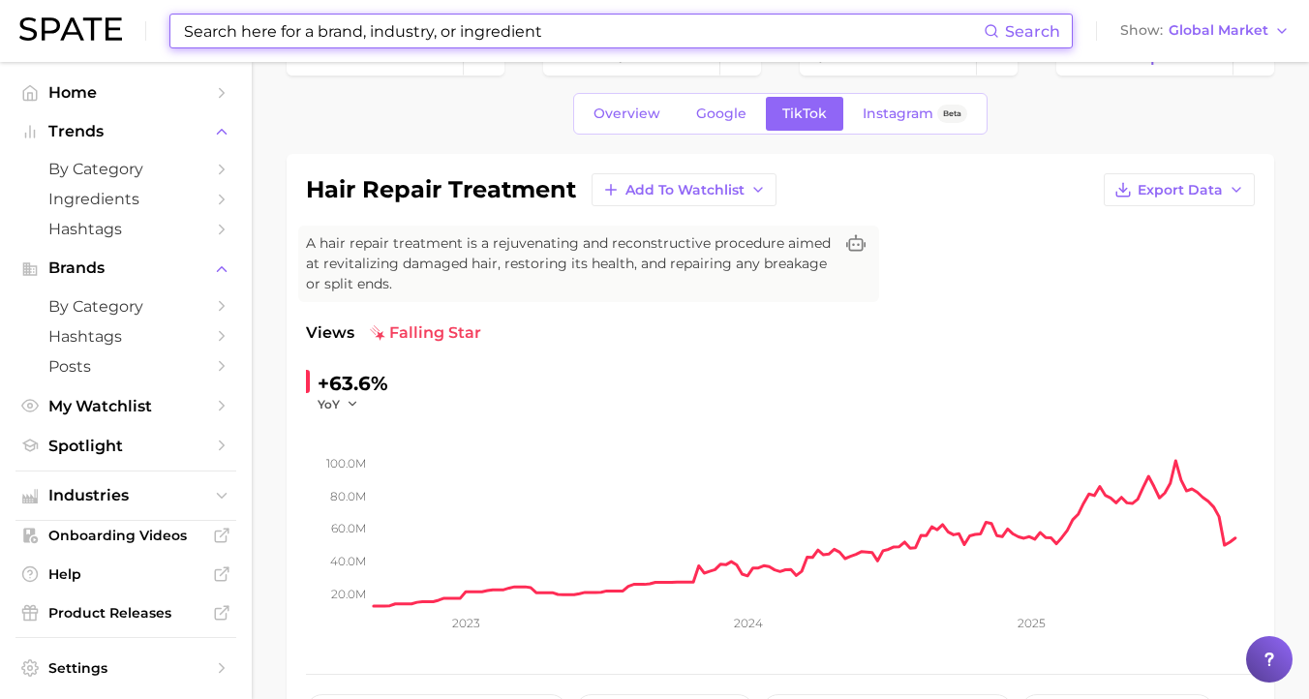
click at [684, 23] on input at bounding box center [583, 31] width 802 height 33
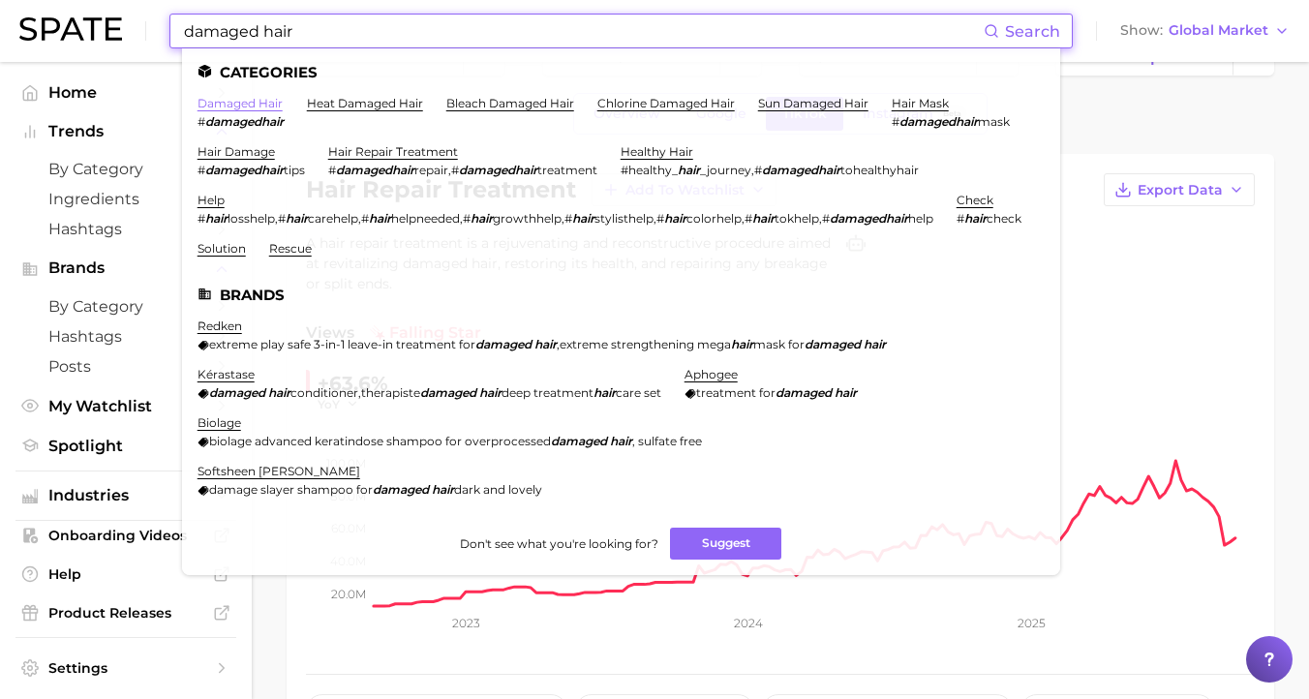
type input "damaged hair"
click at [266, 103] on link "damaged hair" at bounding box center [240, 103] width 85 height 15
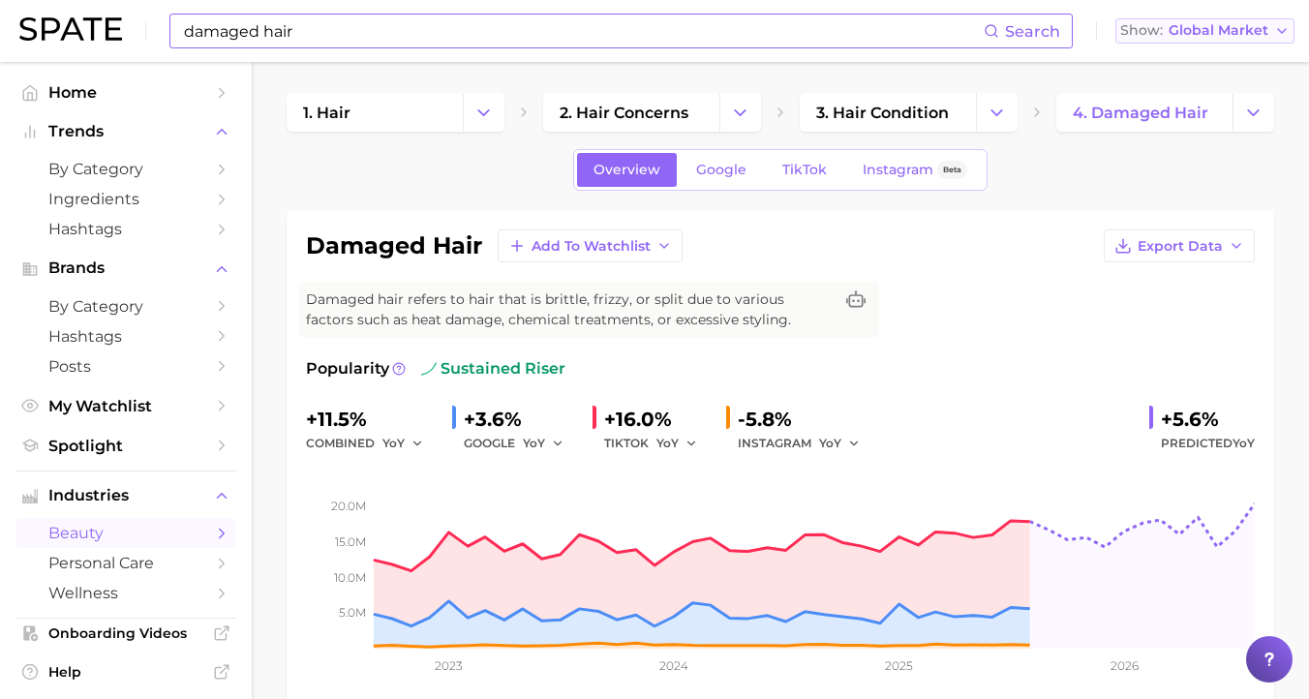
click at [1184, 22] on button "Show Global Market" at bounding box center [1205, 30] width 179 height 25
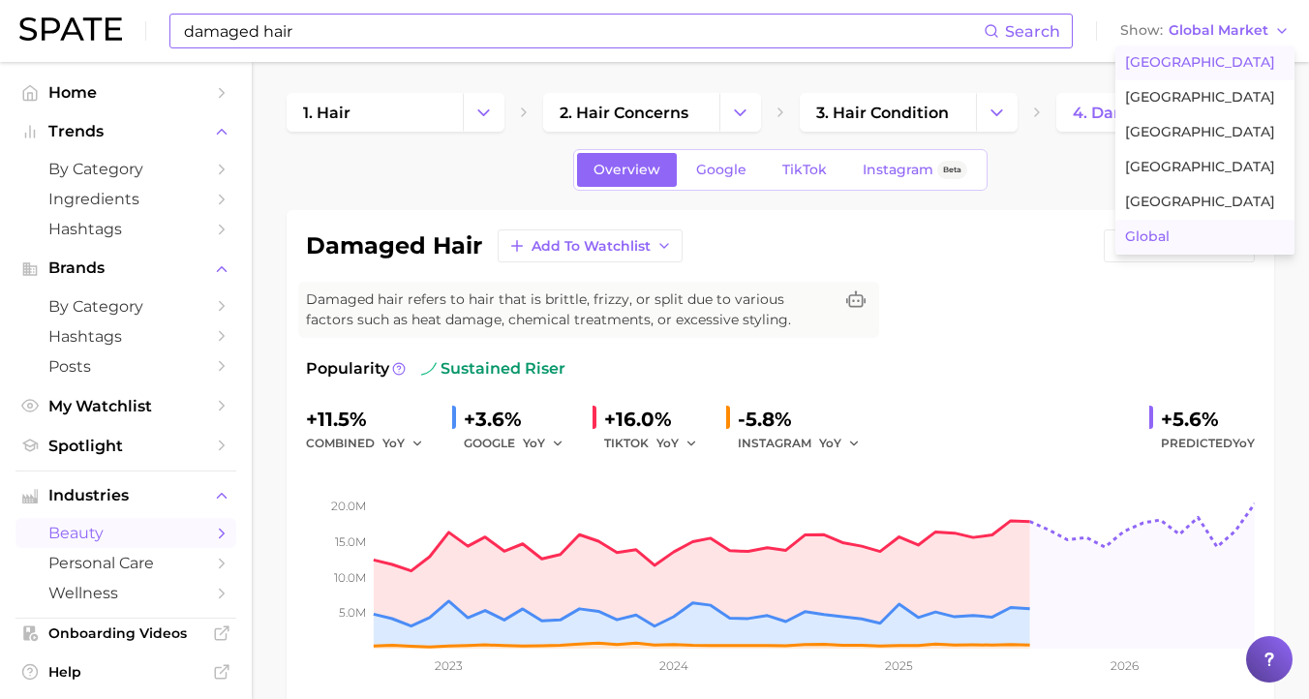
click at [1176, 69] on span "[GEOGRAPHIC_DATA]" at bounding box center [1200, 62] width 150 height 16
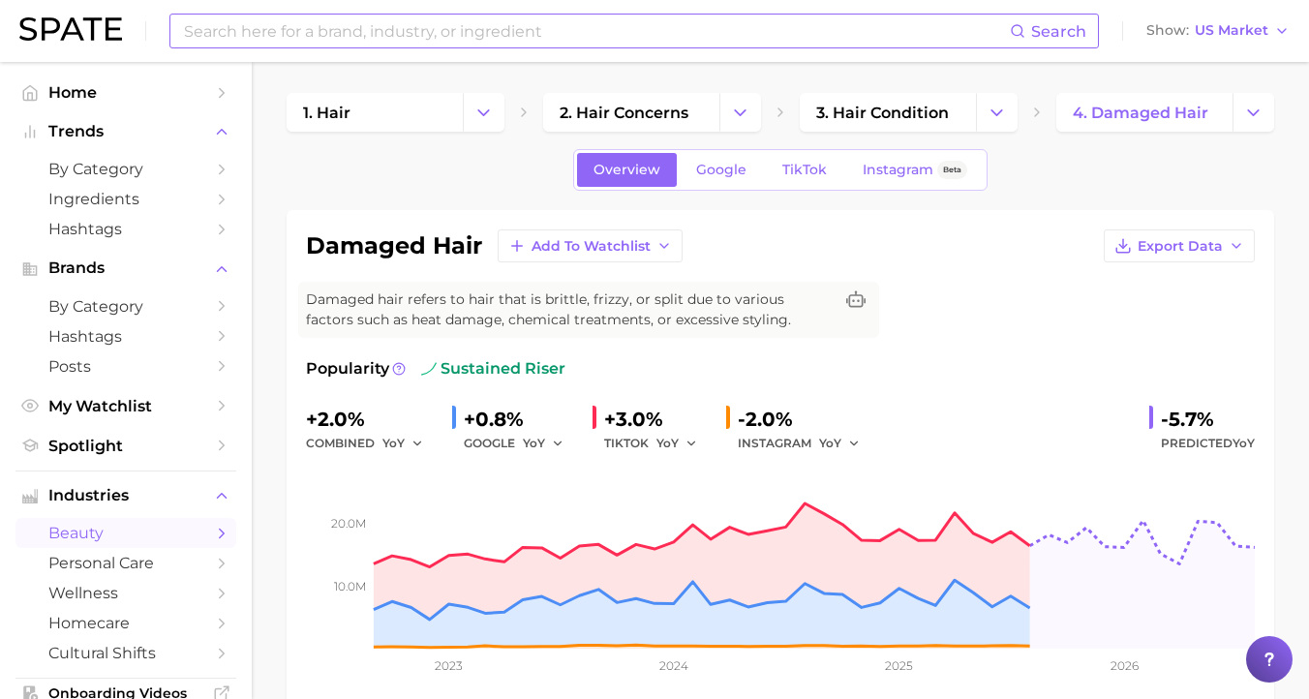
click at [525, 42] on input at bounding box center [596, 31] width 828 height 33
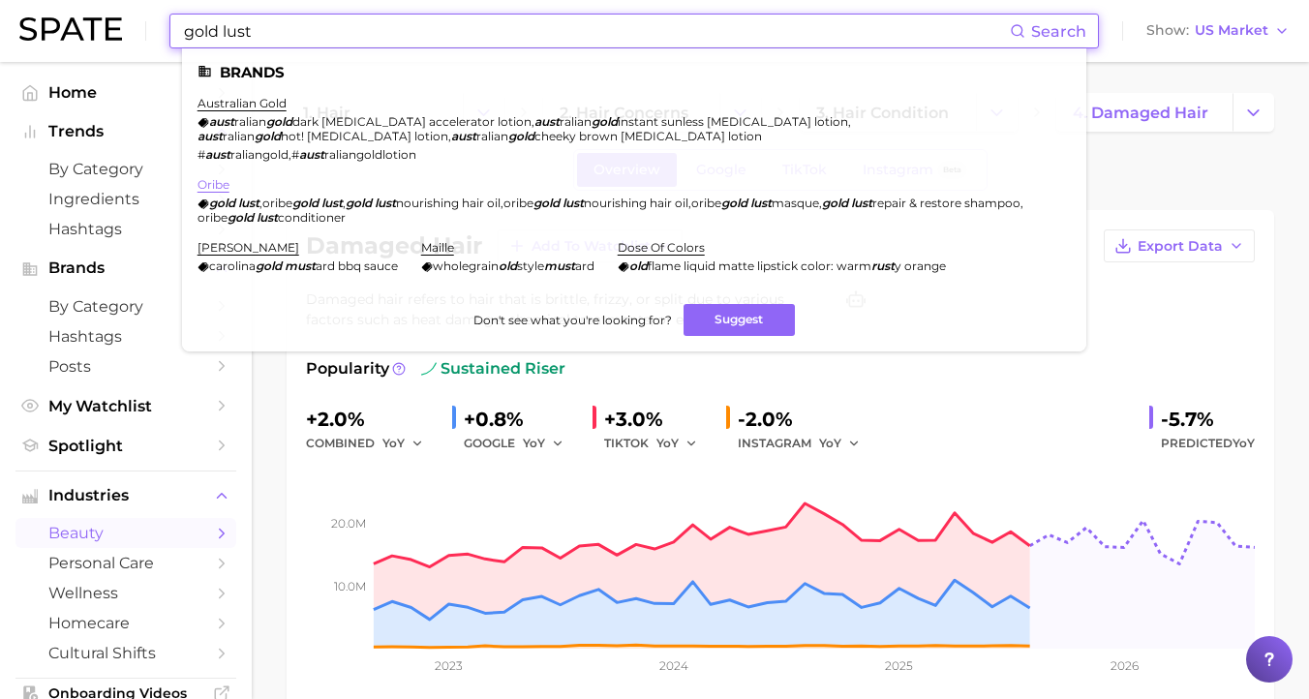
type input "gold lust"
click at [219, 184] on link "oribe" at bounding box center [214, 184] width 32 height 15
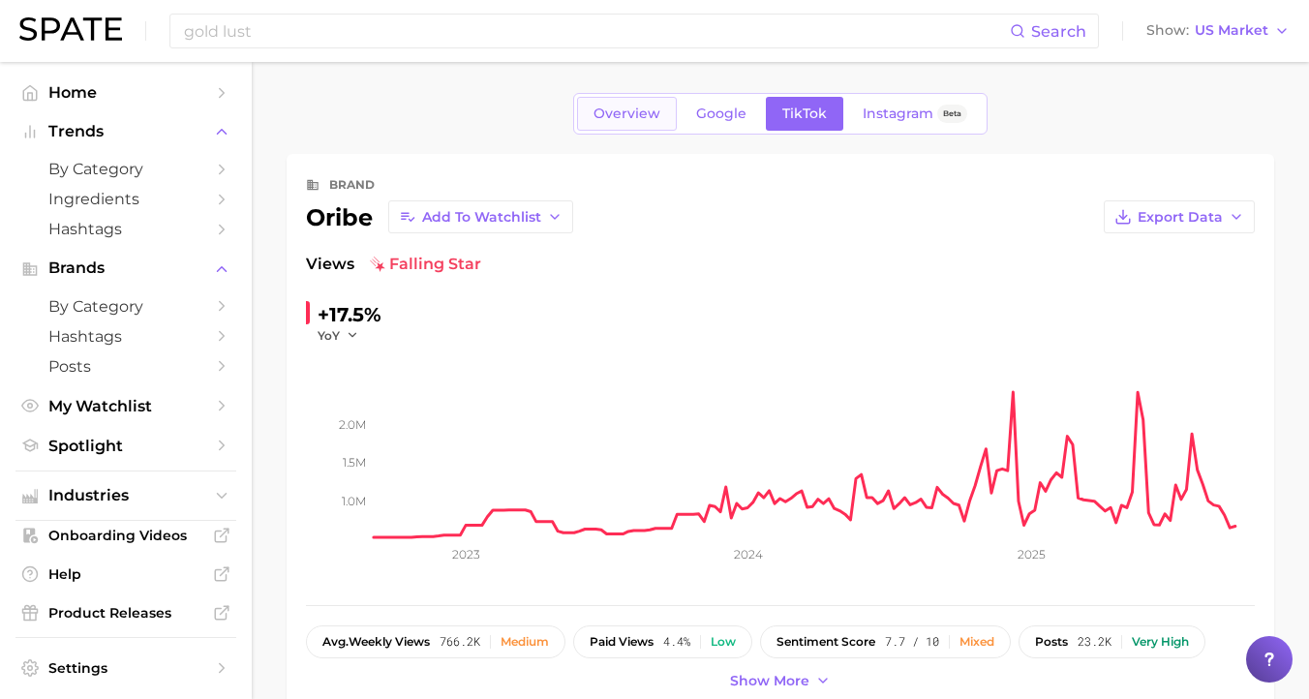
click at [622, 120] on span "Overview" at bounding box center [627, 114] width 67 height 16
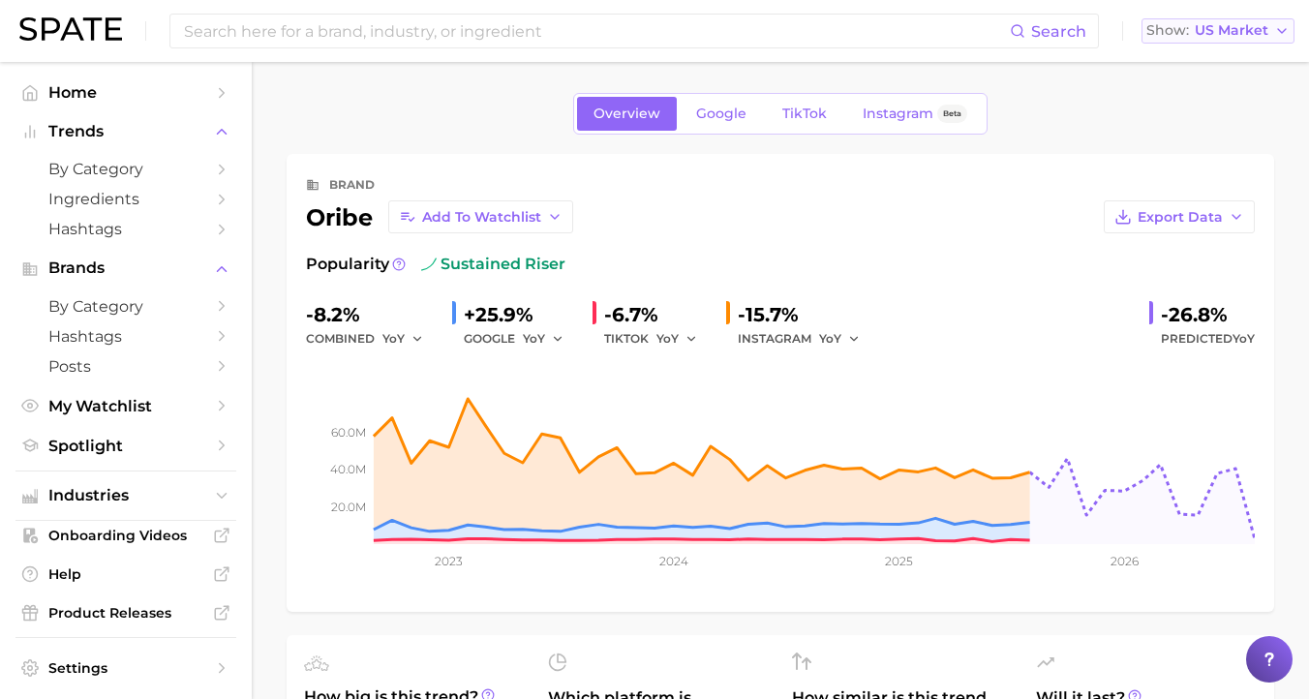
click at [1252, 31] on span "US Market" at bounding box center [1232, 30] width 74 height 11
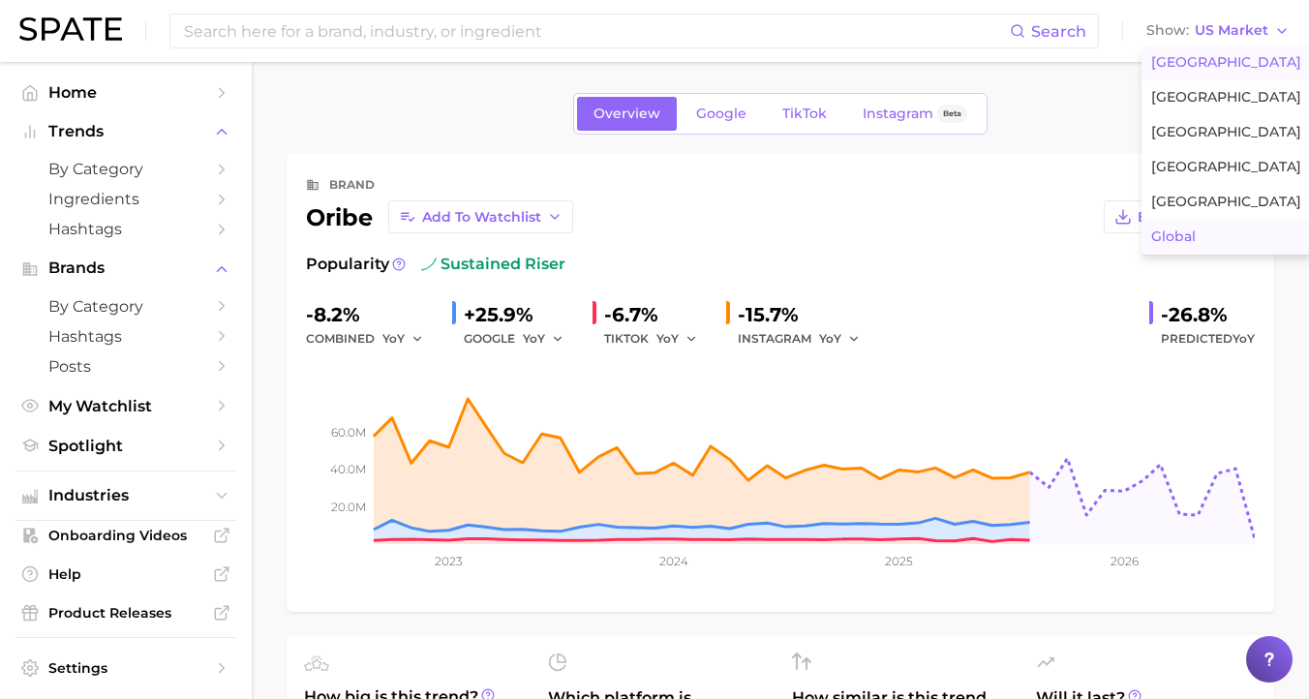
click at [1218, 246] on button "Global" at bounding box center [1226, 237] width 169 height 35
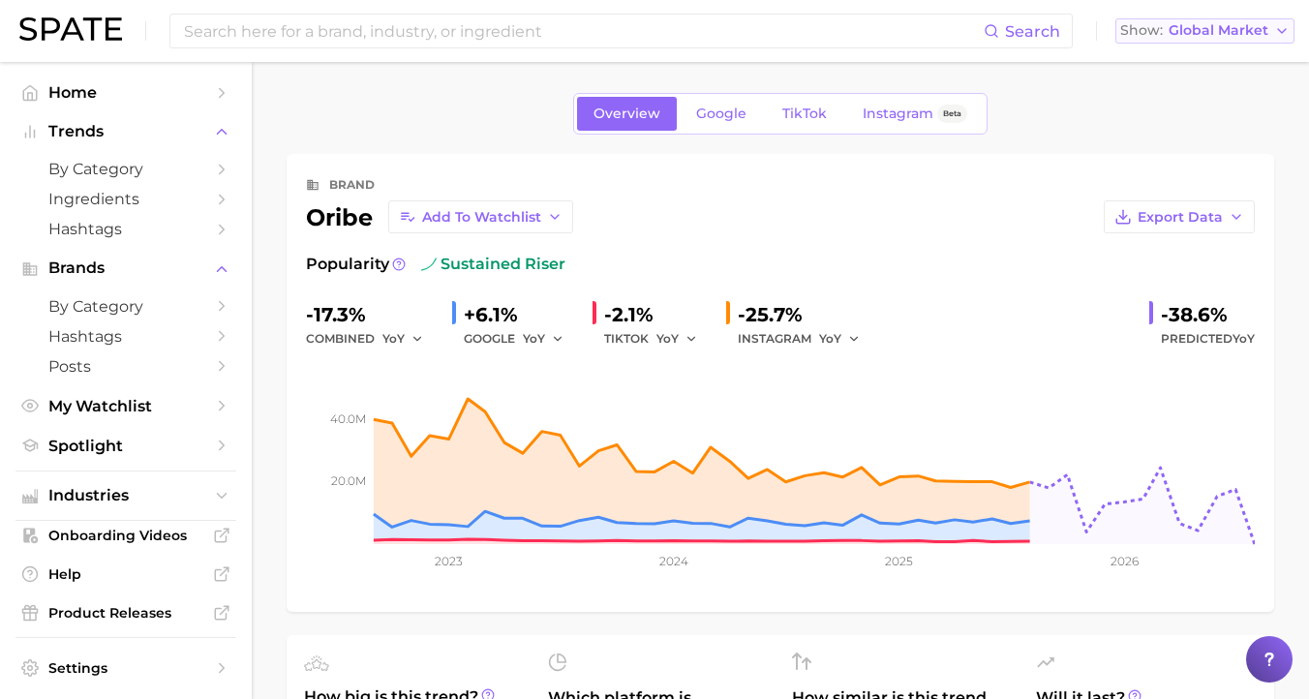
click at [1221, 32] on span "Global Market" at bounding box center [1219, 30] width 100 height 11
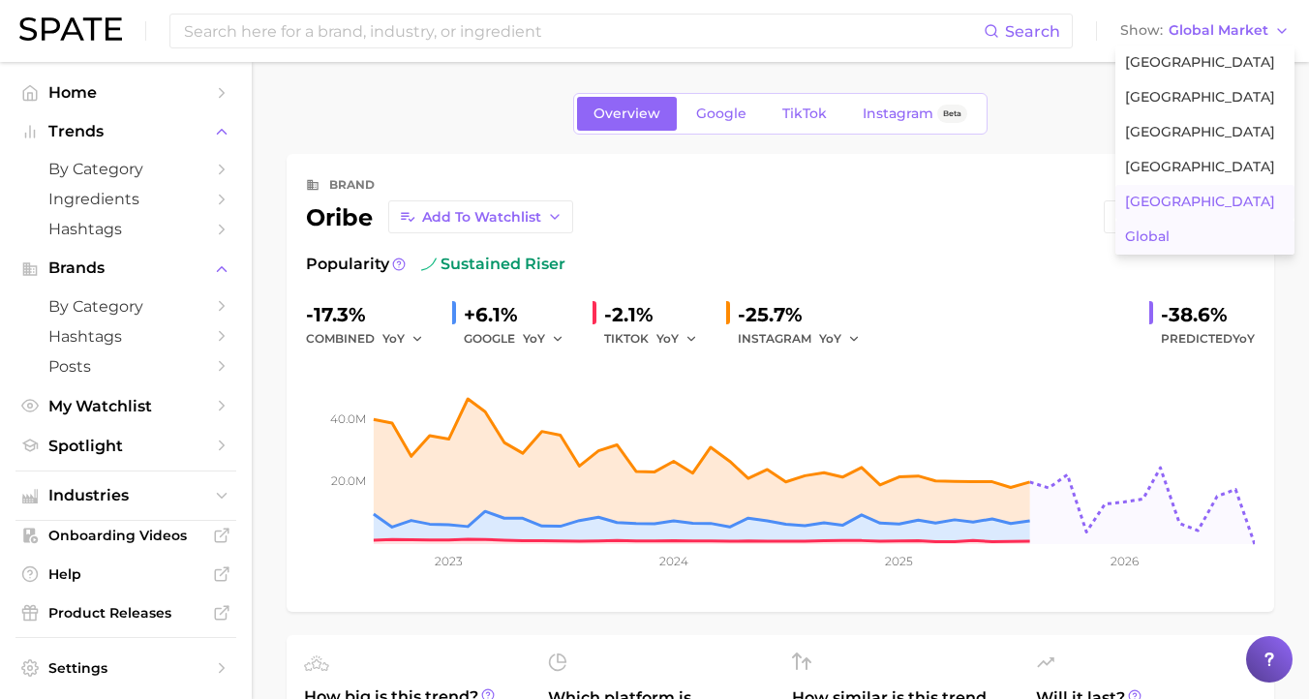
click at [1170, 203] on button "[GEOGRAPHIC_DATA]" at bounding box center [1205, 202] width 179 height 35
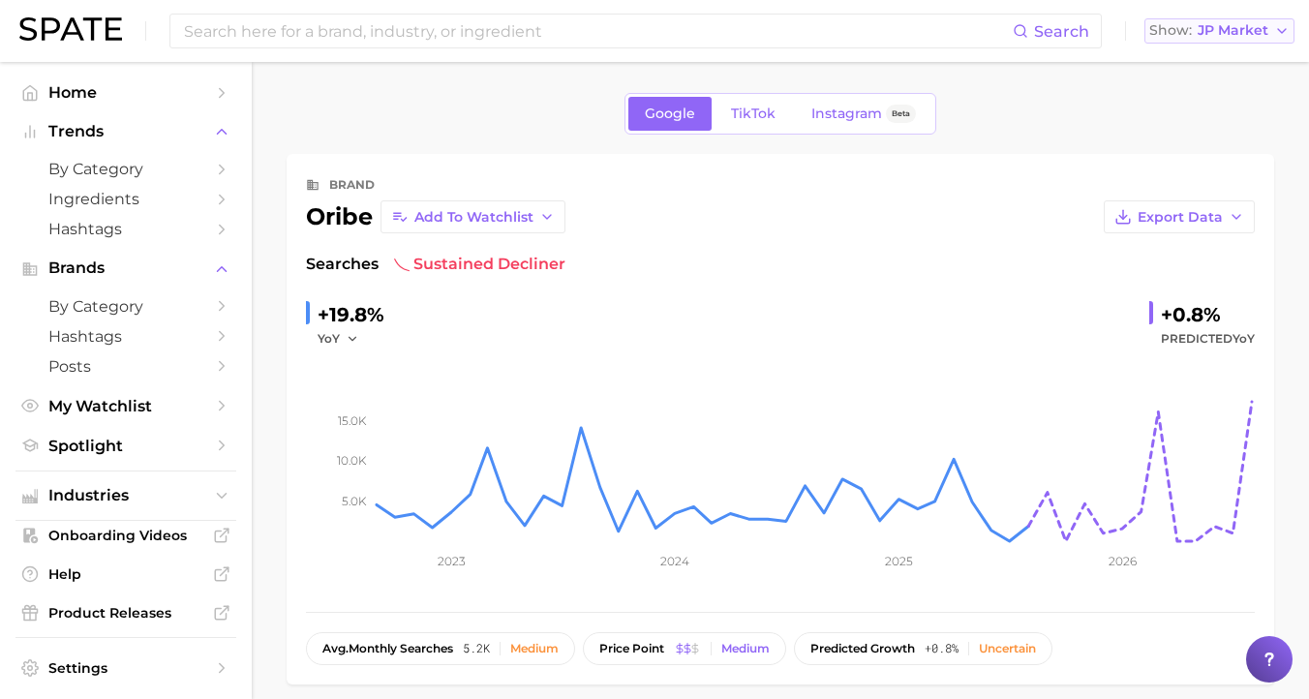
click at [1228, 33] on span "JP Market" at bounding box center [1233, 30] width 71 height 11
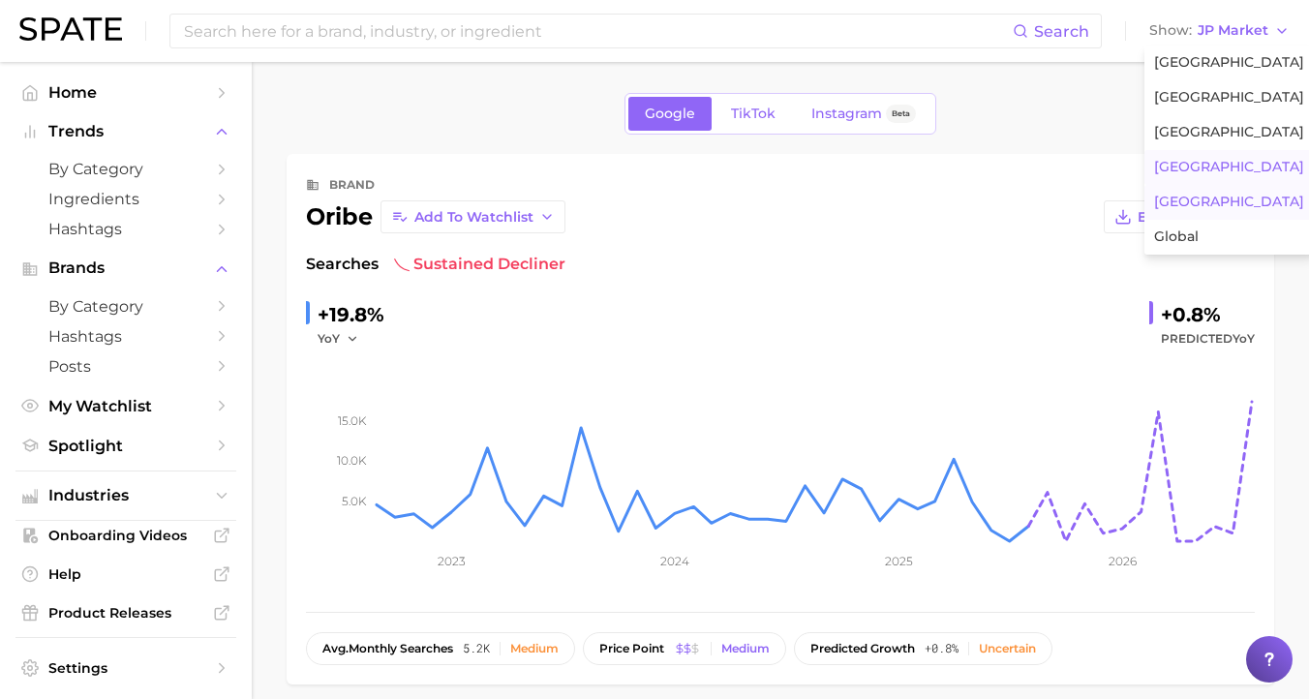
click at [1182, 170] on span "[GEOGRAPHIC_DATA]" at bounding box center [1229, 167] width 150 height 16
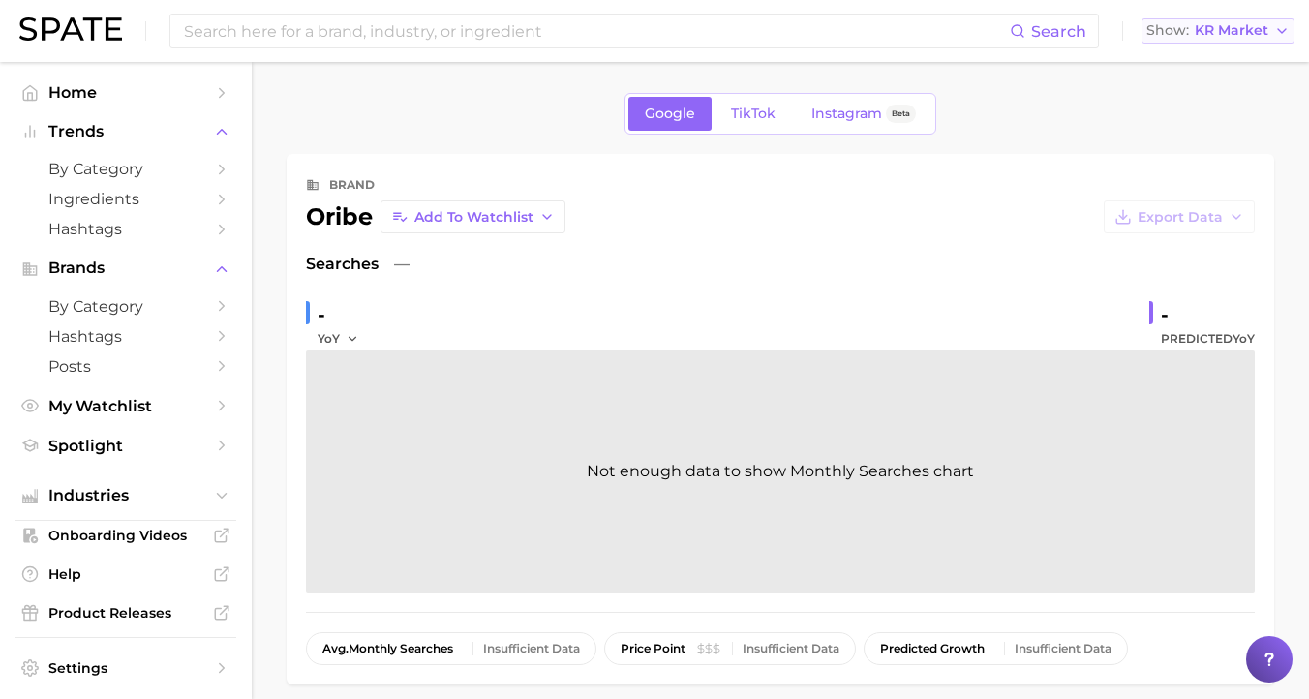
click at [1225, 28] on span "KR Market" at bounding box center [1232, 30] width 74 height 11
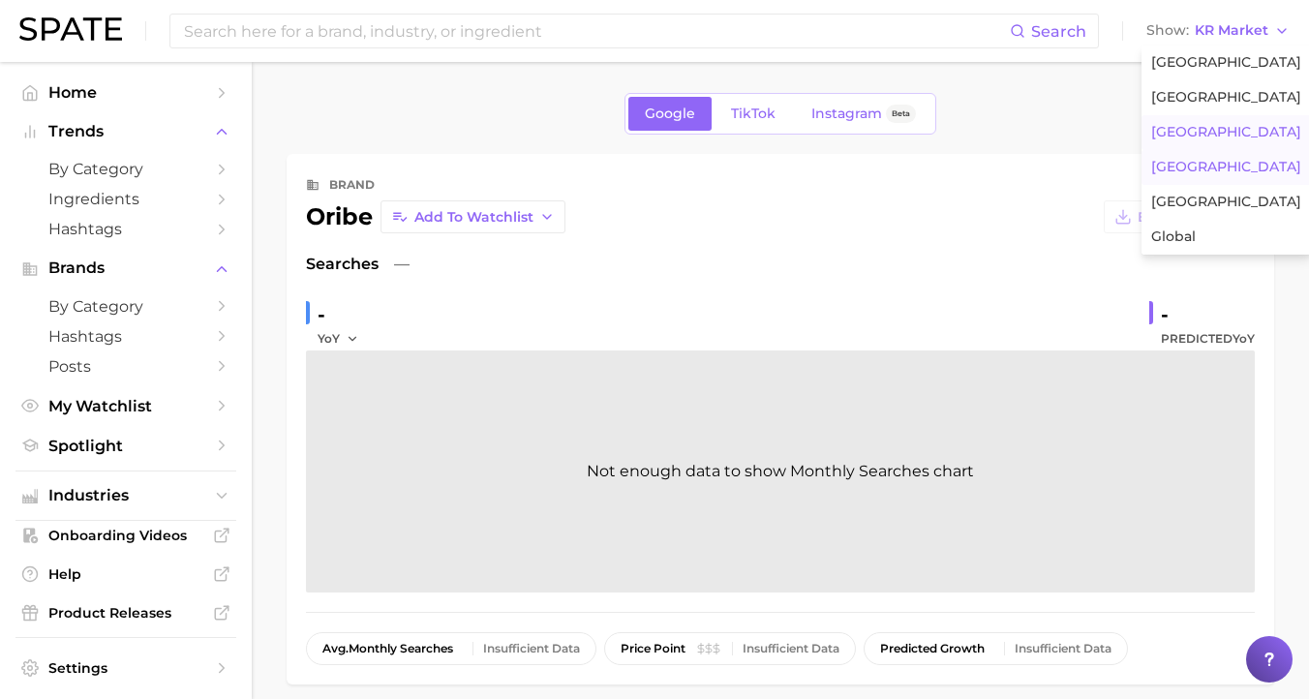
click at [1208, 138] on button "[GEOGRAPHIC_DATA]" at bounding box center [1226, 132] width 169 height 35
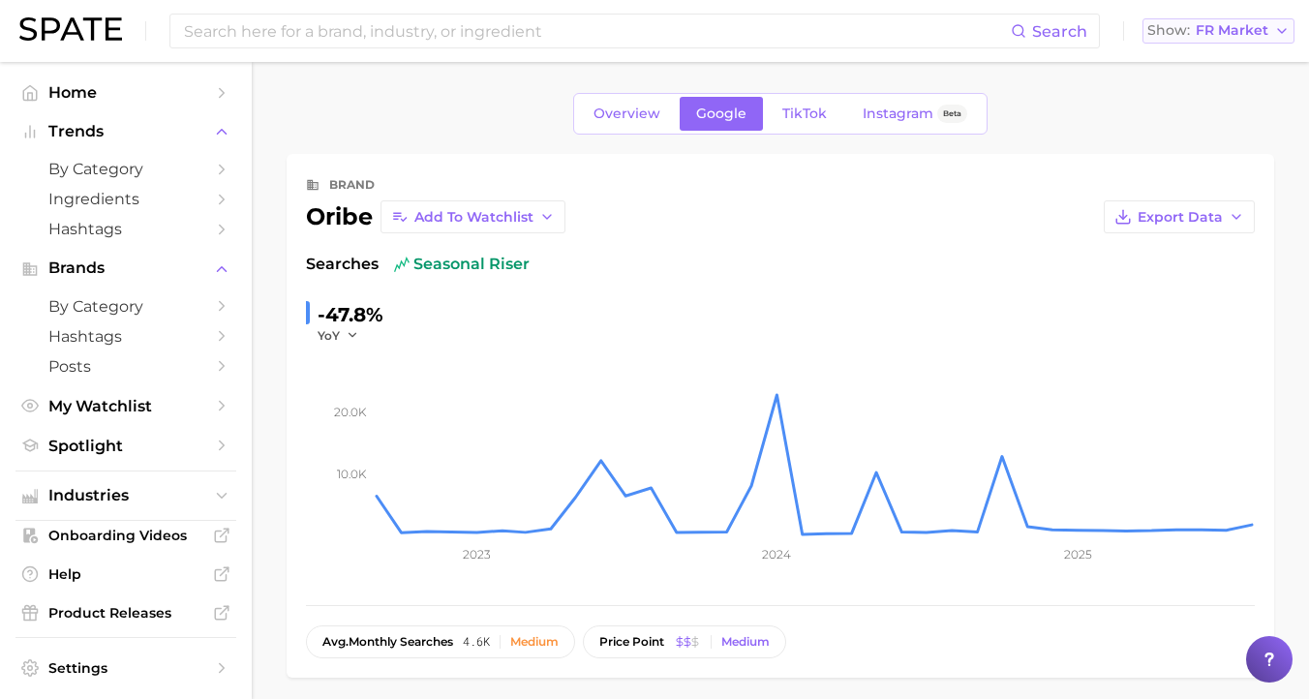
click at [1241, 36] on span "FR Market" at bounding box center [1232, 30] width 73 height 11
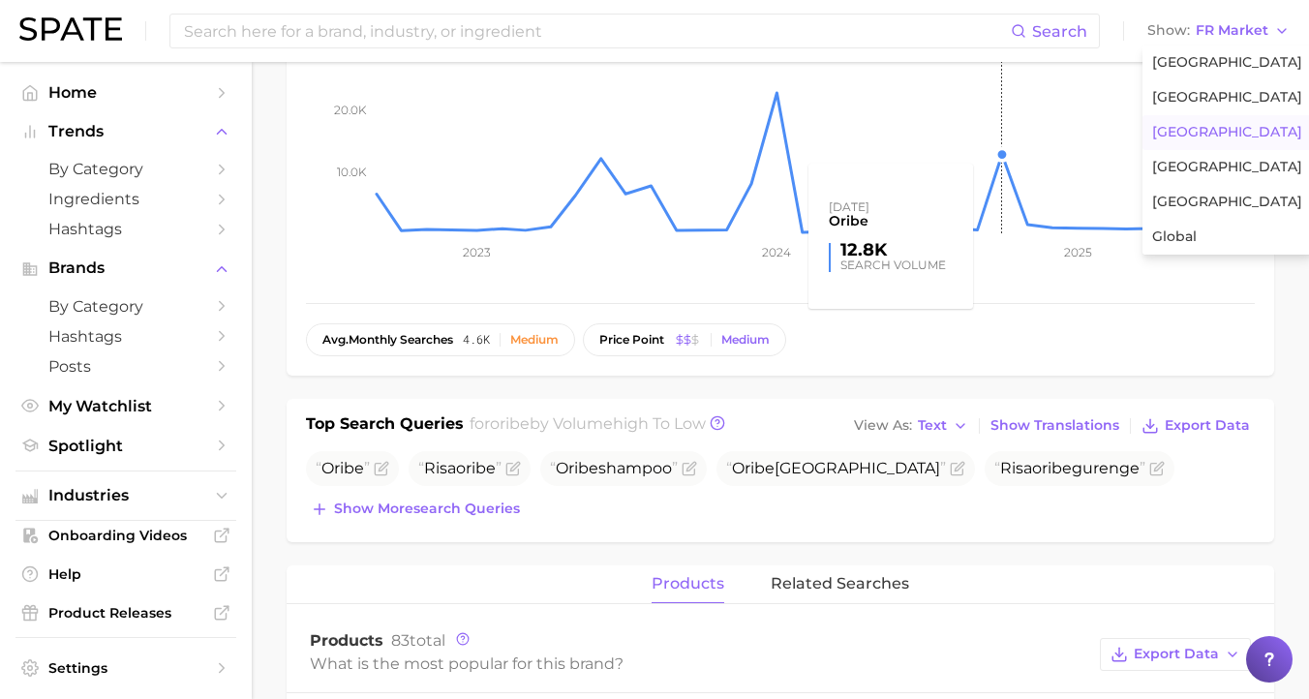
scroll to position [422, 0]
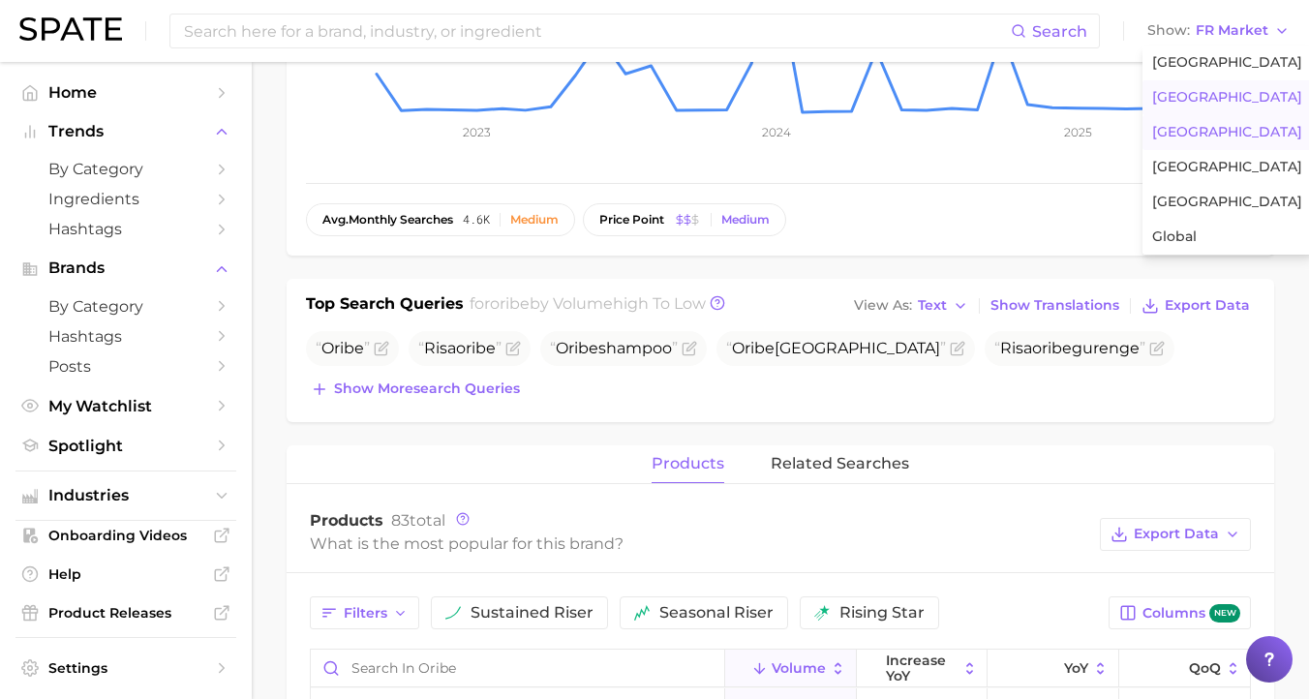
click at [1226, 99] on span "[GEOGRAPHIC_DATA]" at bounding box center [1227, 97] width 150 height 16
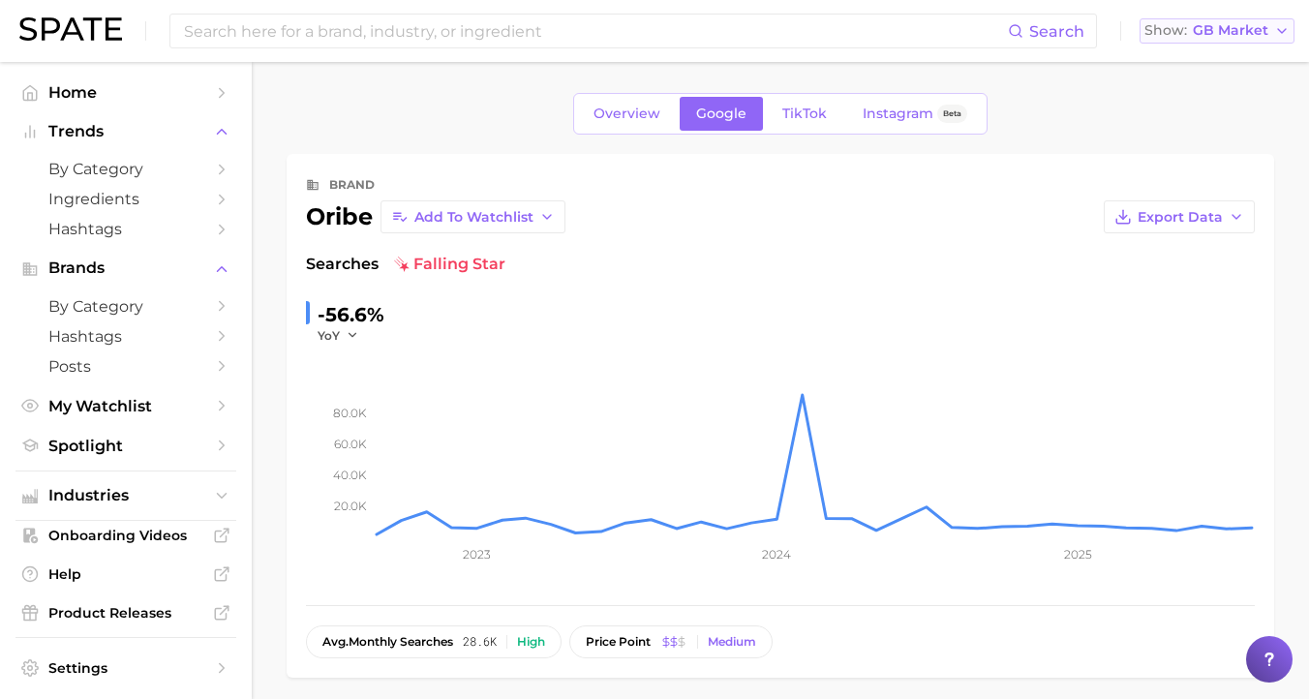
click at [1213, 36] on span "GB Market" at bounding box center [1231, 30] width 76 height 11
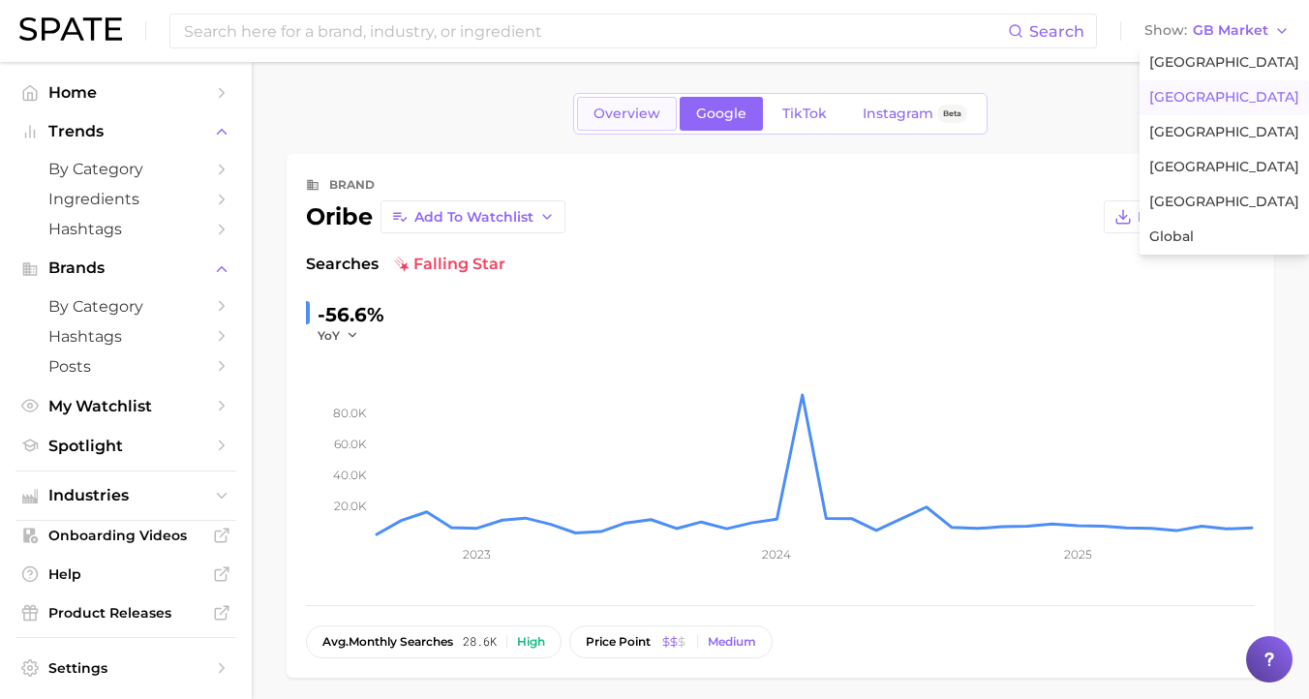
click at [631, 106] on span "Overview" at bounding box center [627, 114] width 67 height 16
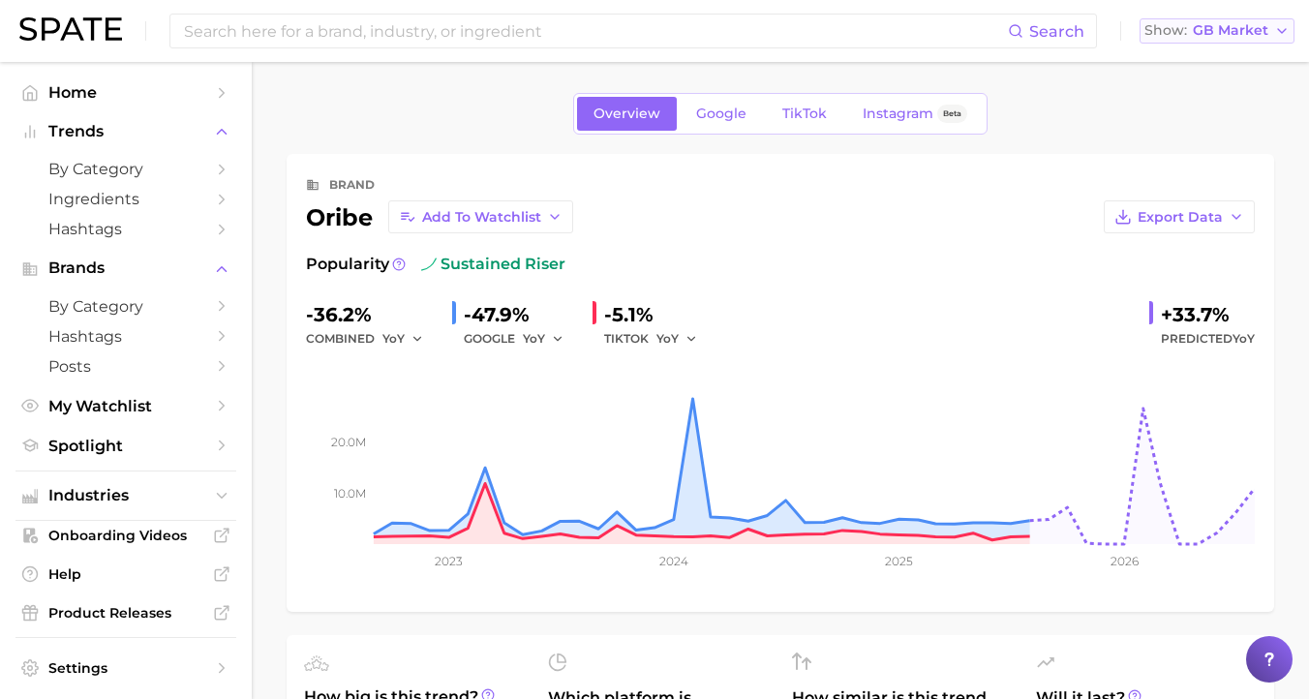
click at [1240, 27] on span "GB Market" at bounding box center [1231, 30] width 76 height 11
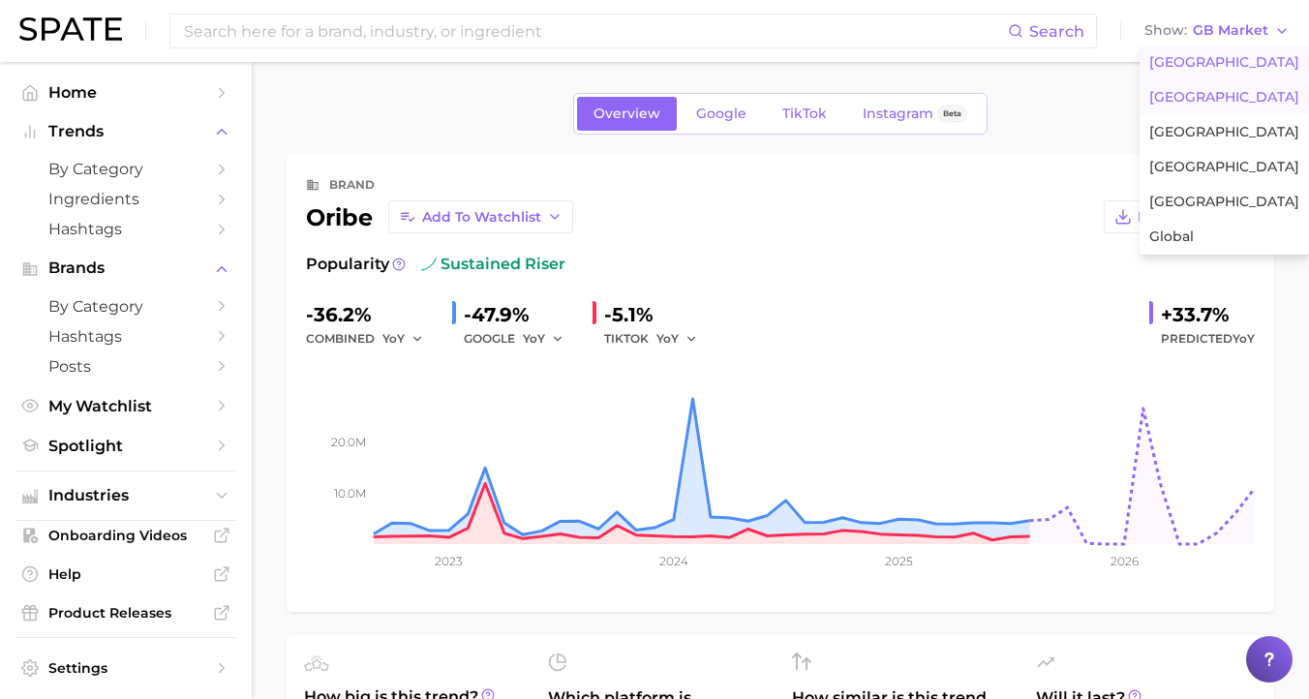
click at [1226, 70] on span "[GEOGRAPHIC_DATA]" at bounding box center [1224, 62] width 150 height 16
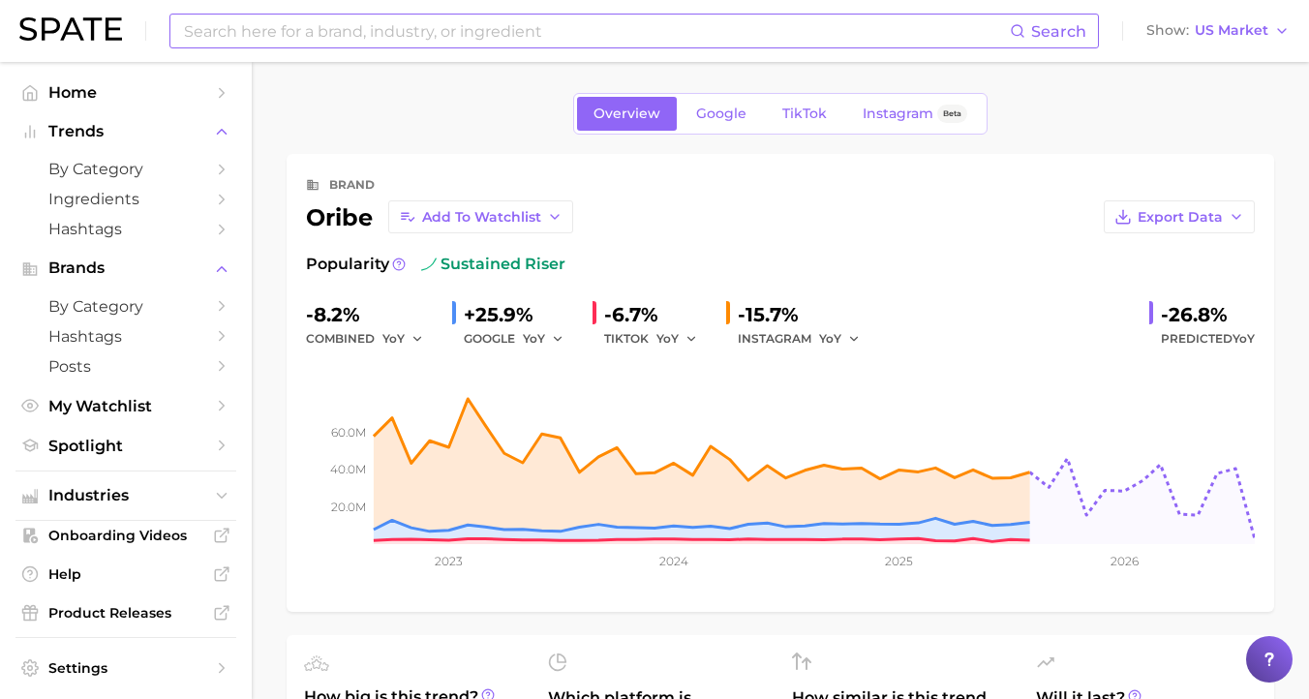
click at [373, 34] on input at bounding box center [596, 31] width 828 height 33
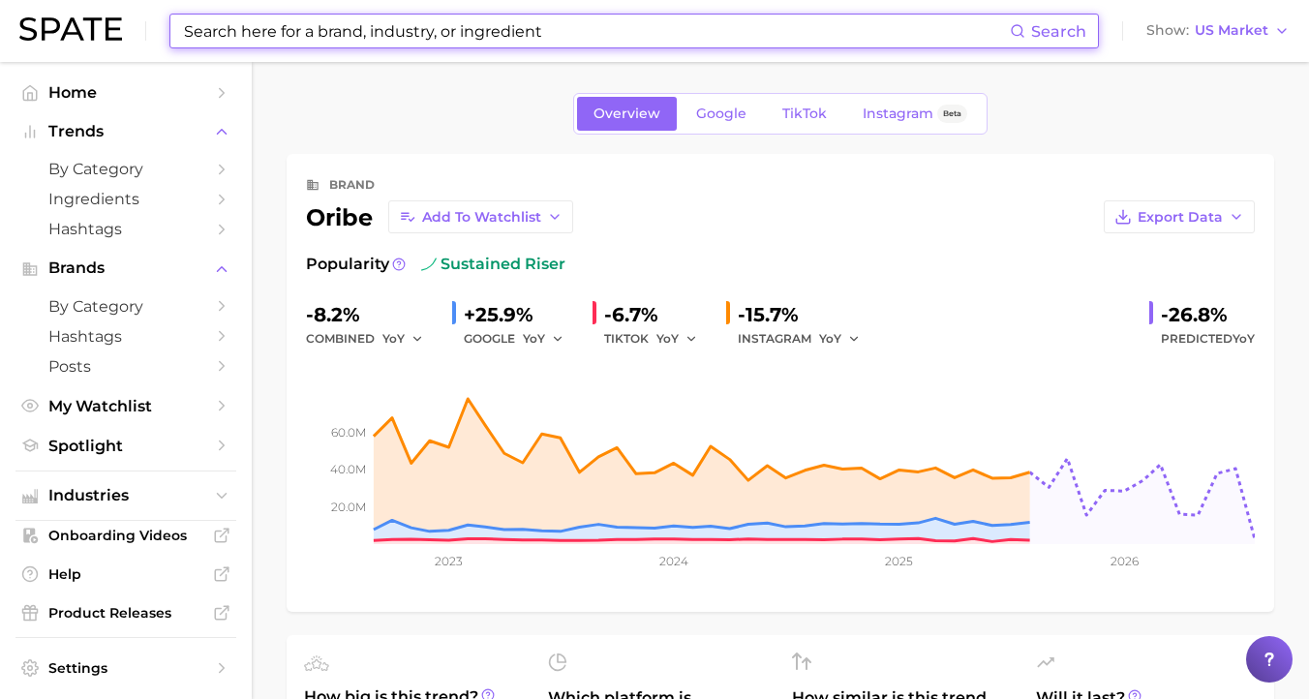
click at [370, 22] on input at bounding box center [596, 31] width 828 height 33
click at [369, 29] on input at bounding box center [596, 31] width 828 height 33
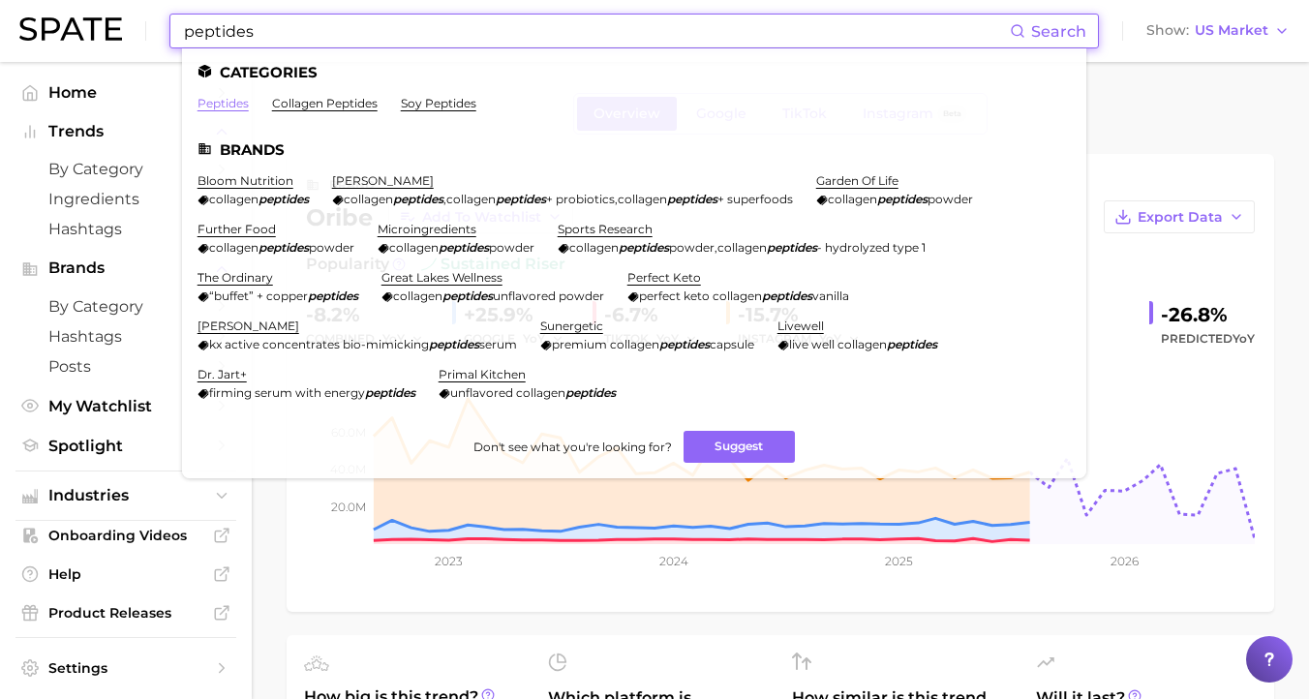
type input "peptides"
click at [227, 107] on link "peptides" at bounding box center [223, 103] width 51 height 15
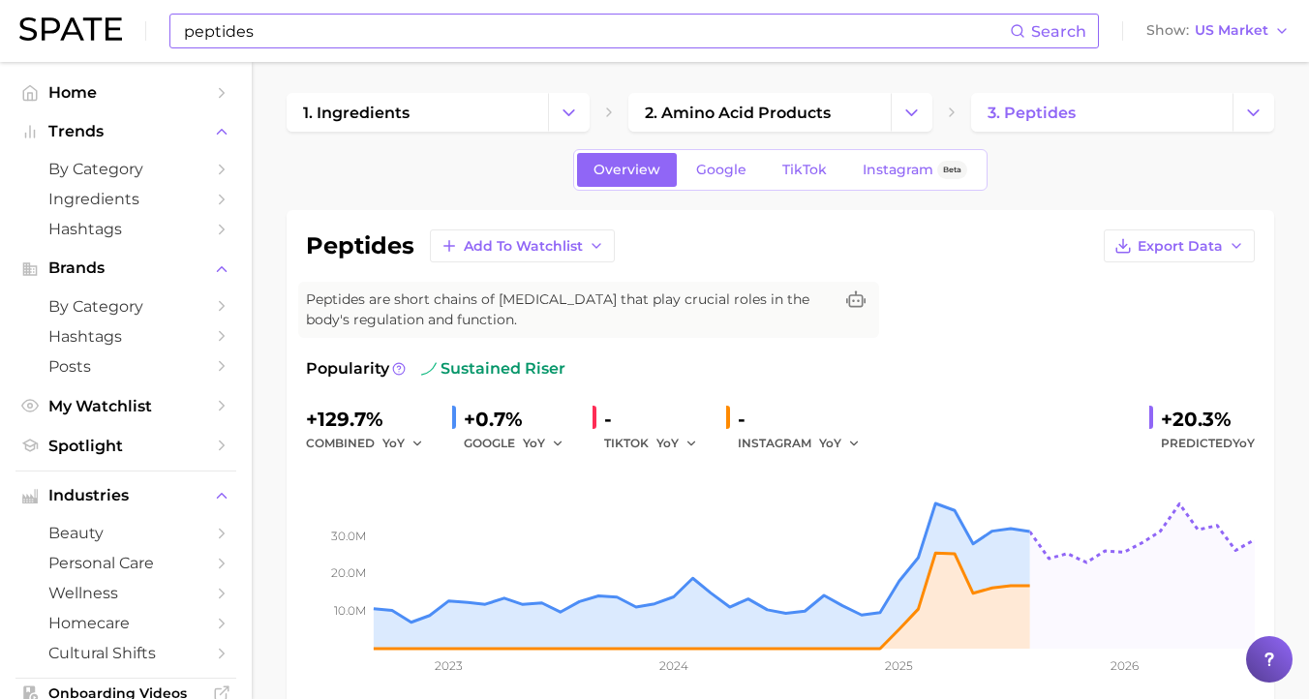
click at [367, 28] on input "peptides" at bounding box center [596, 31] width 828 height 33
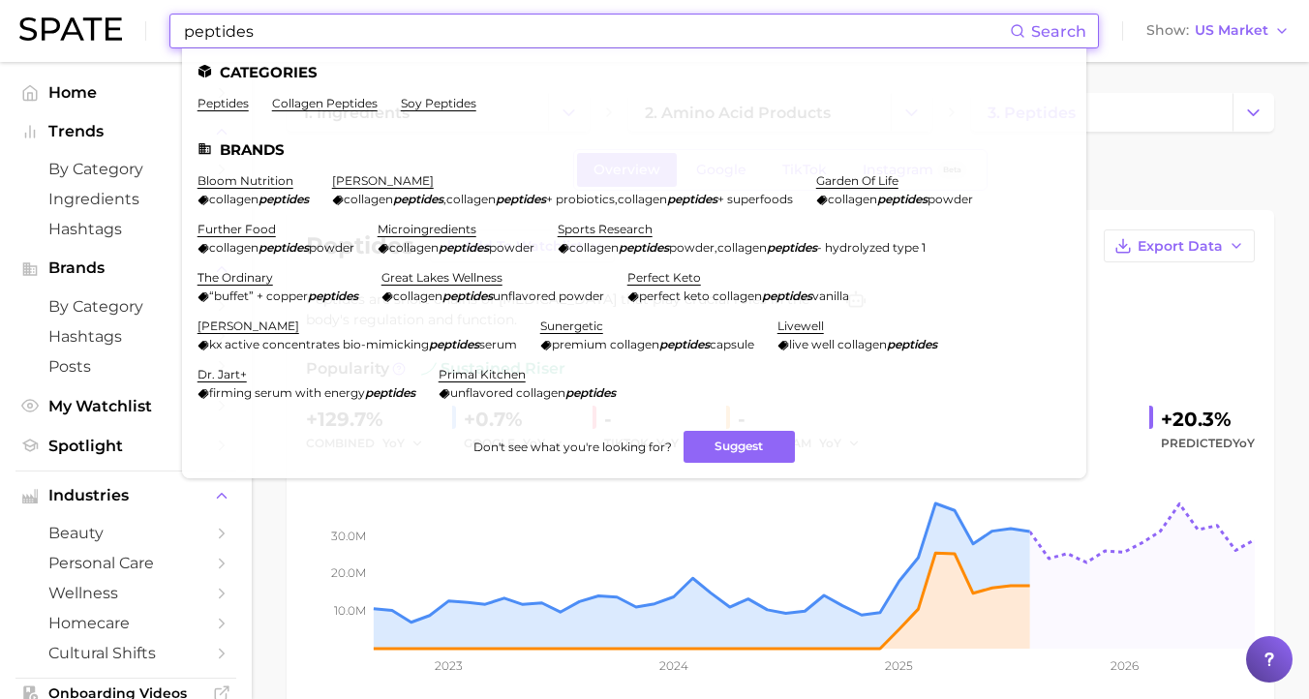
click at [367, 28] on input "peptides" at bounding box center [596, 31] width 828 height 33
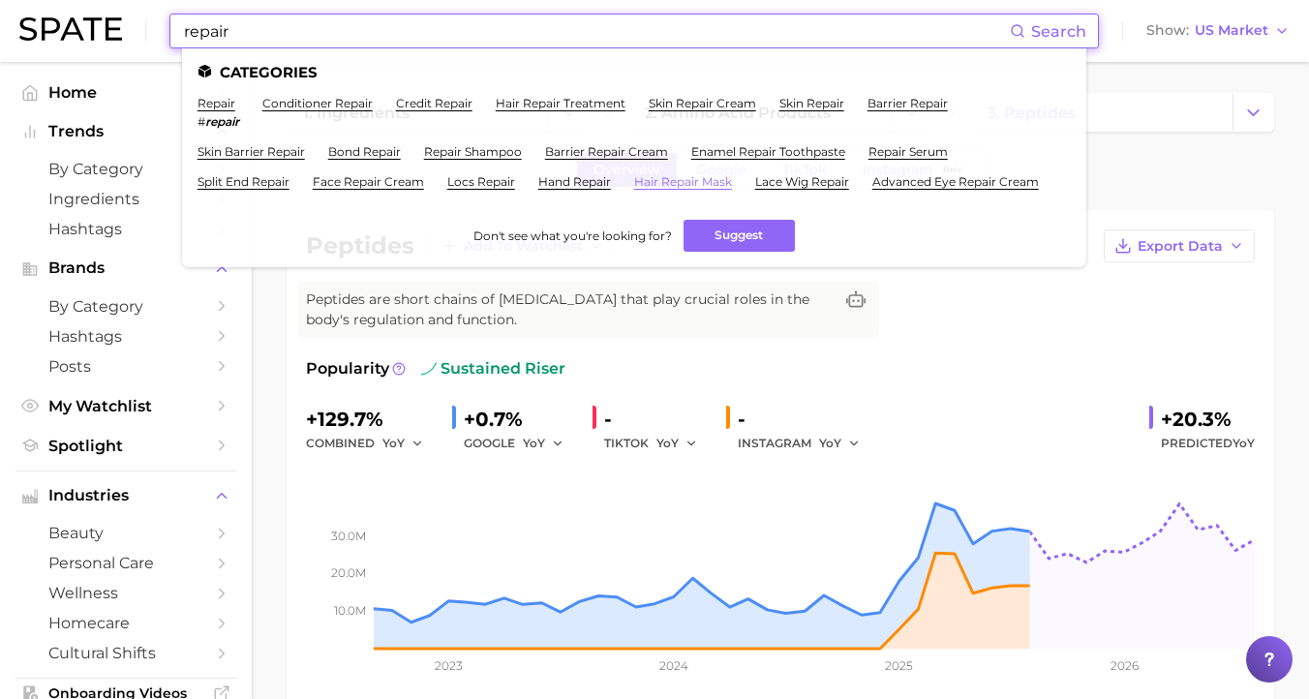
type input "repair"
click at [678, 179] on link "hair repair mask" at bounding box center [683, 181] width 98 height 15
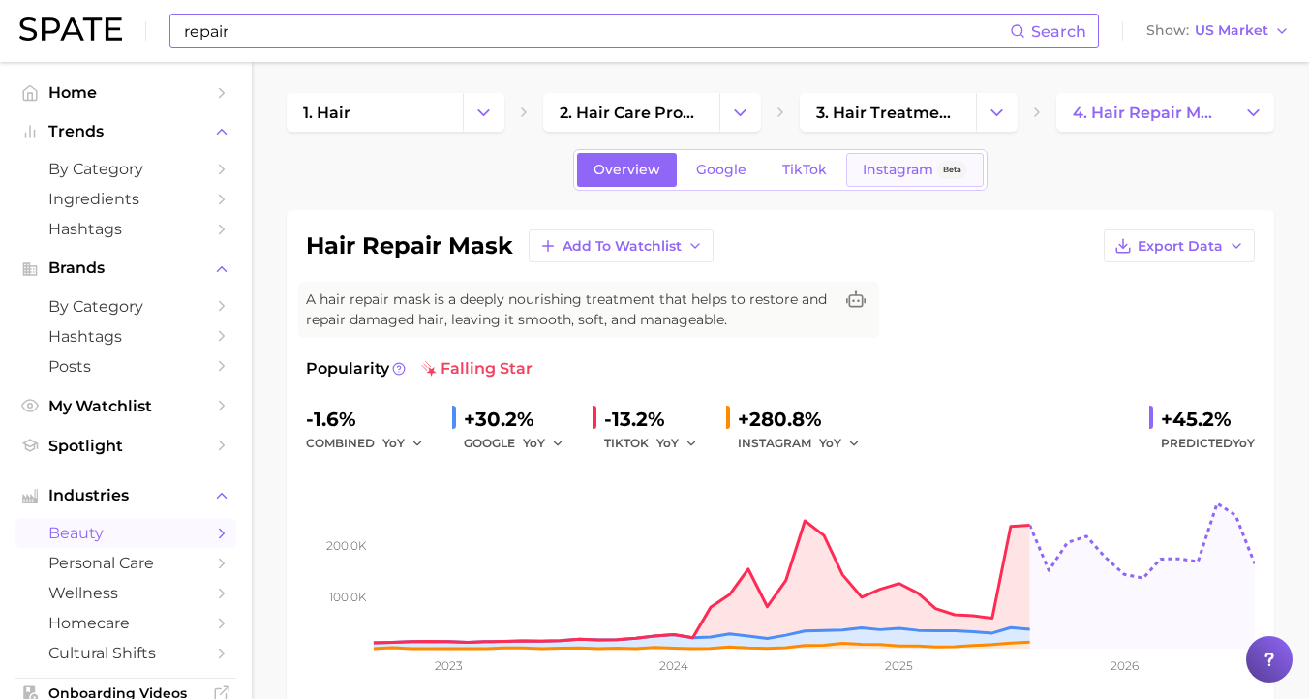
click at [882, 166] on span "Instagram" at bounding box center [898, 170] width 71 height 16
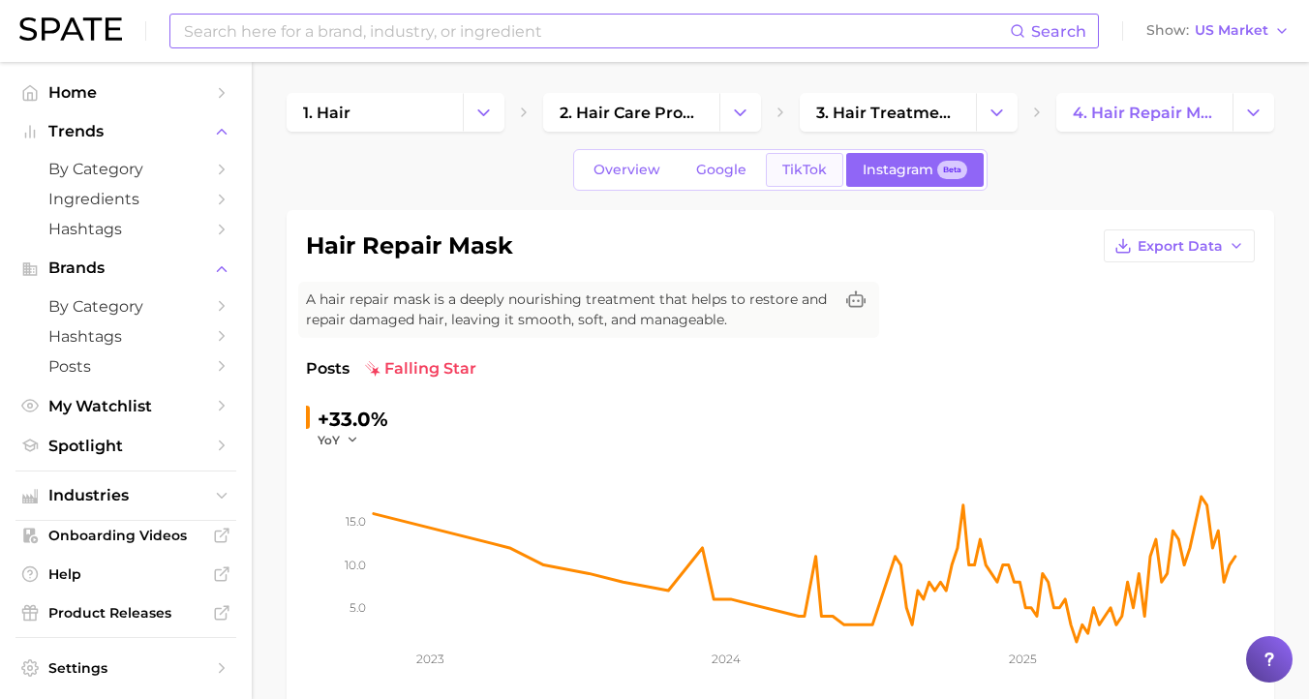
click at [813, 176] on span "TikTok" at bounding box center [804, 170] width 45 height 16
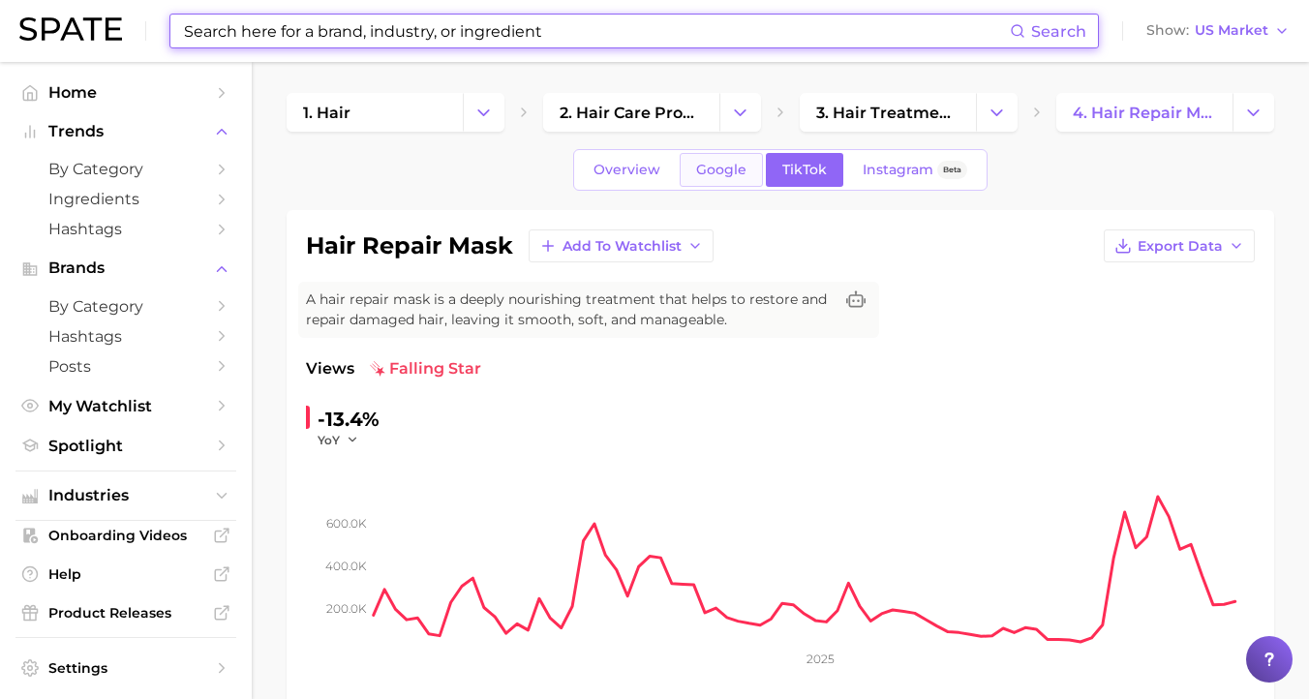
click at [737, 167] on span "Google" at bounding box center [721, 170] width 50 height 16
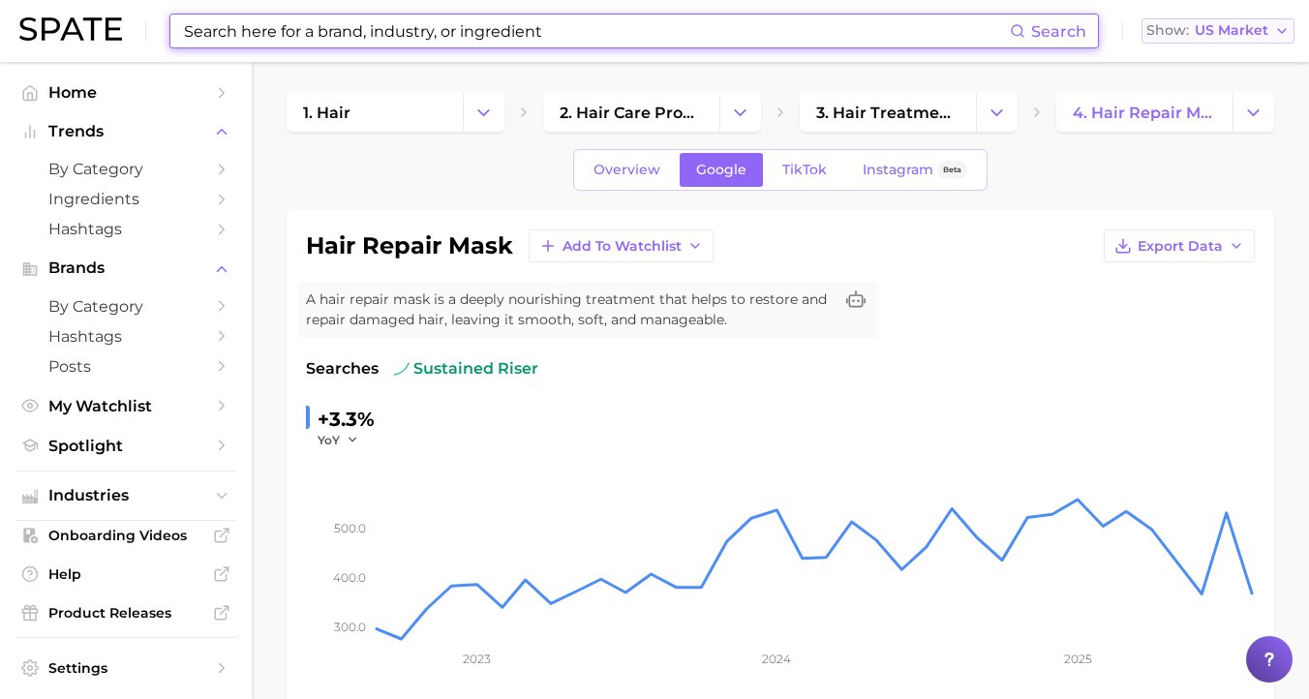
click at [1239, 20] on button "Show US Market" at bounding box center [1218, 30] width 153 height 25
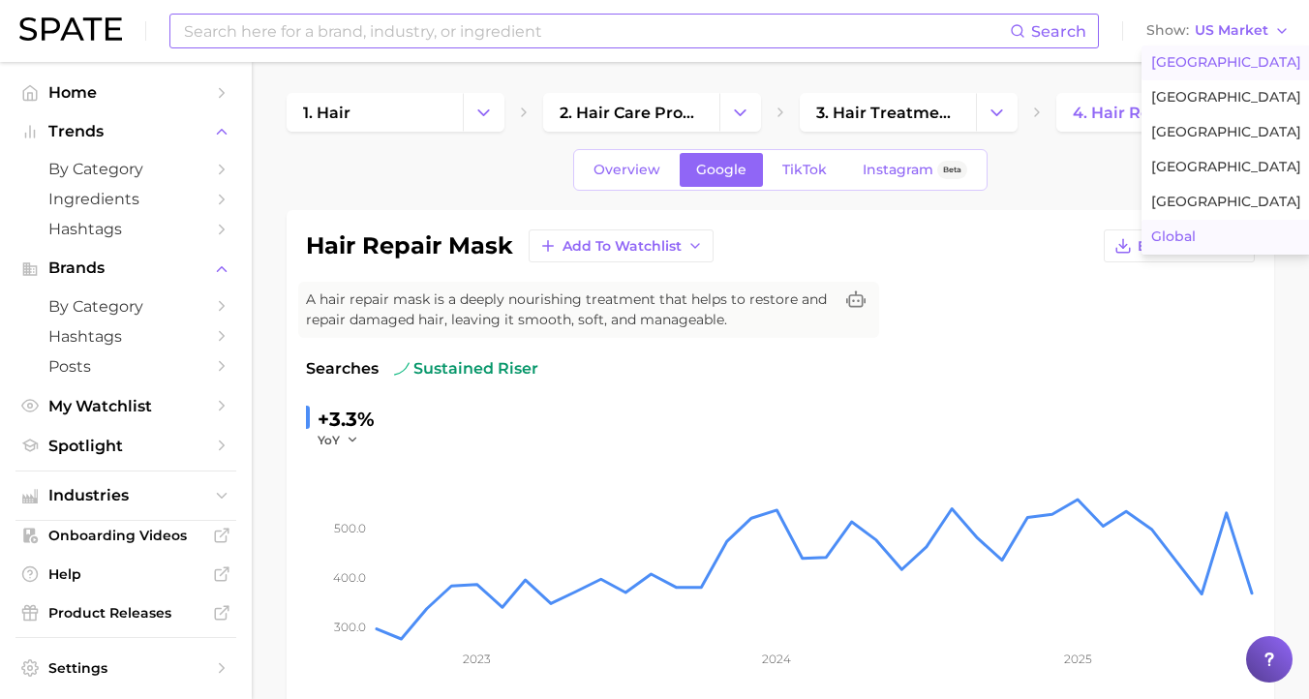
click at [1198, 240] on button "Global" at bounding box center [1226, 237] width 169 height 35
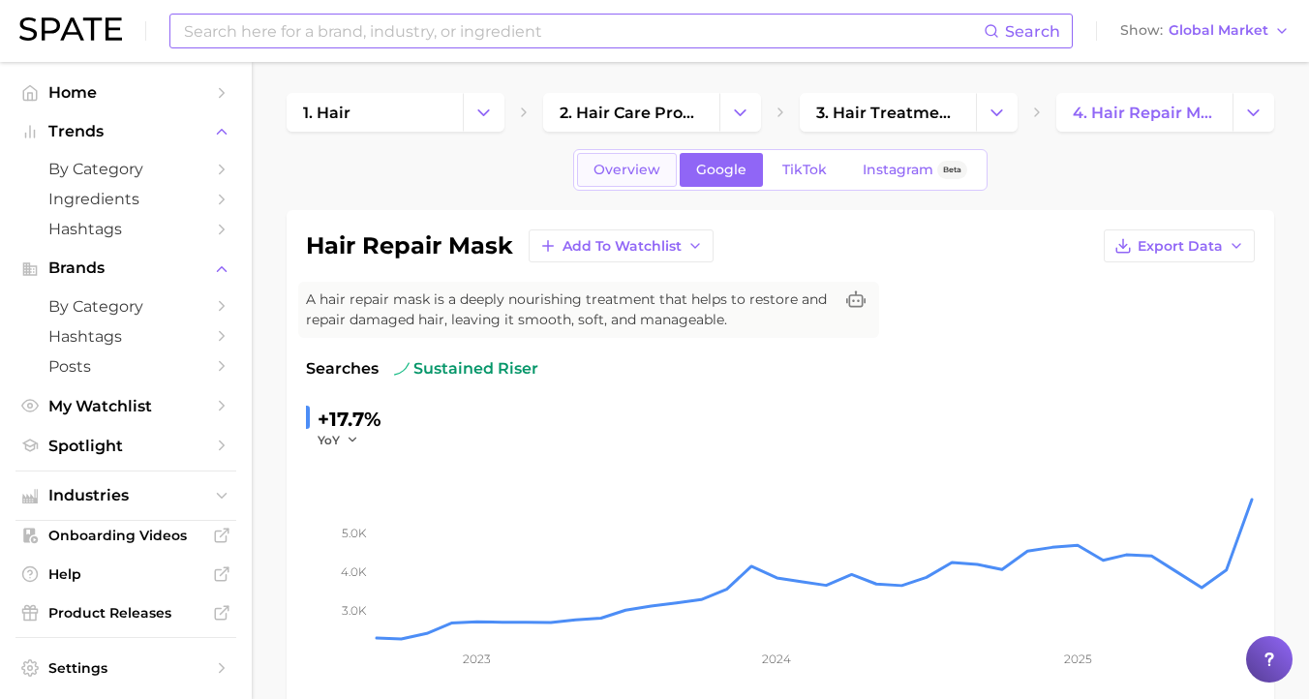
click at [650, 165] on span "Overview" at bounding box center [627, 170] width 67 height 16
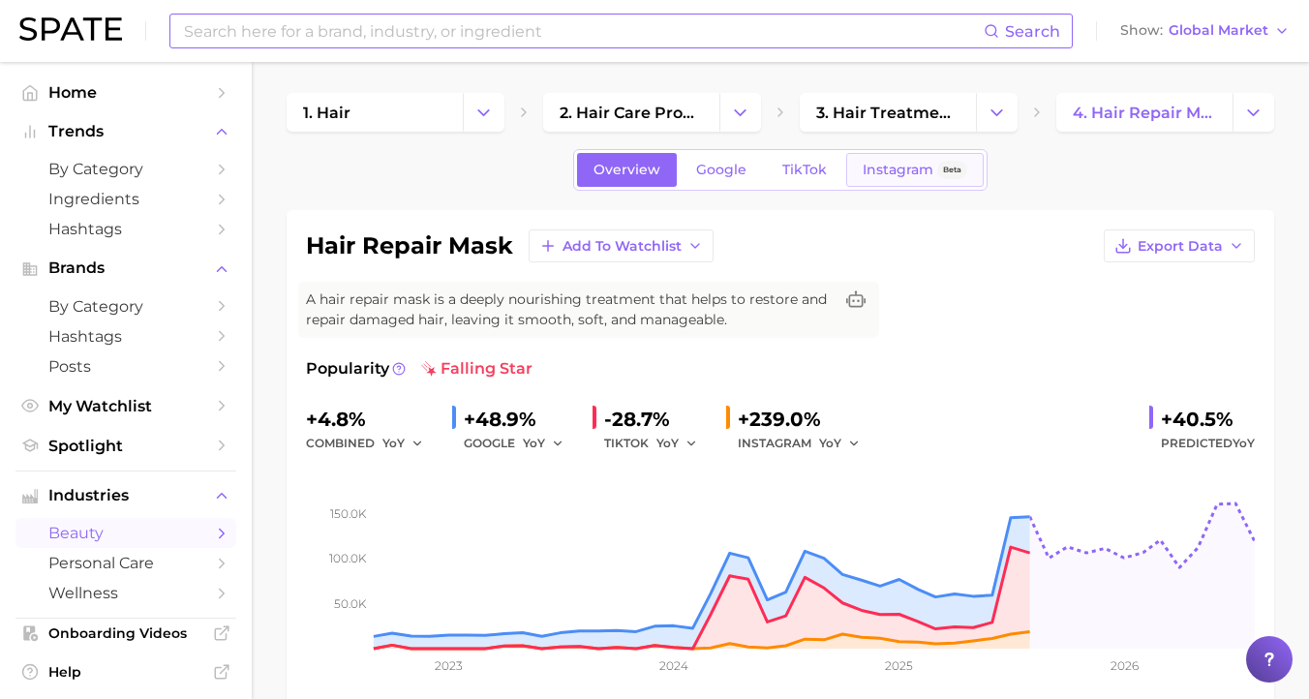
click at [880, 169] on span "Instagram" at bounding box center [898, 170] width 71 height 16
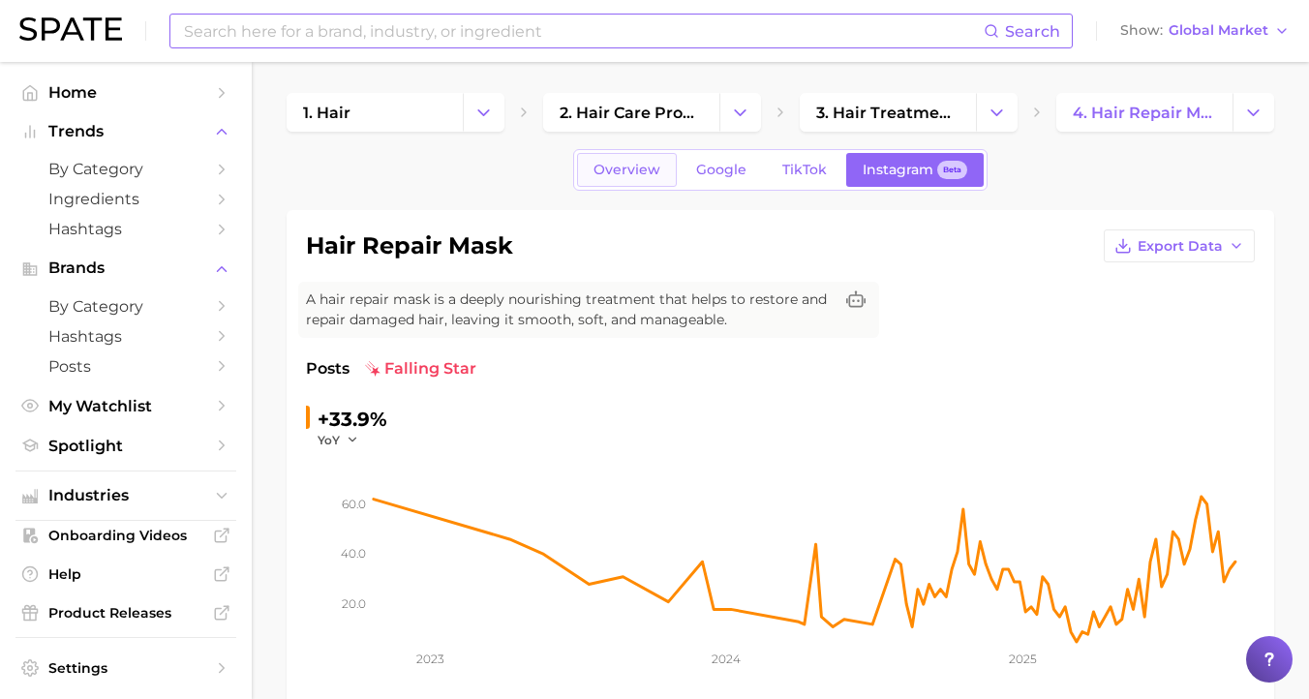
click at [608, 162] on span "Overview" at bounding box center [627, 170] width 67 height 16
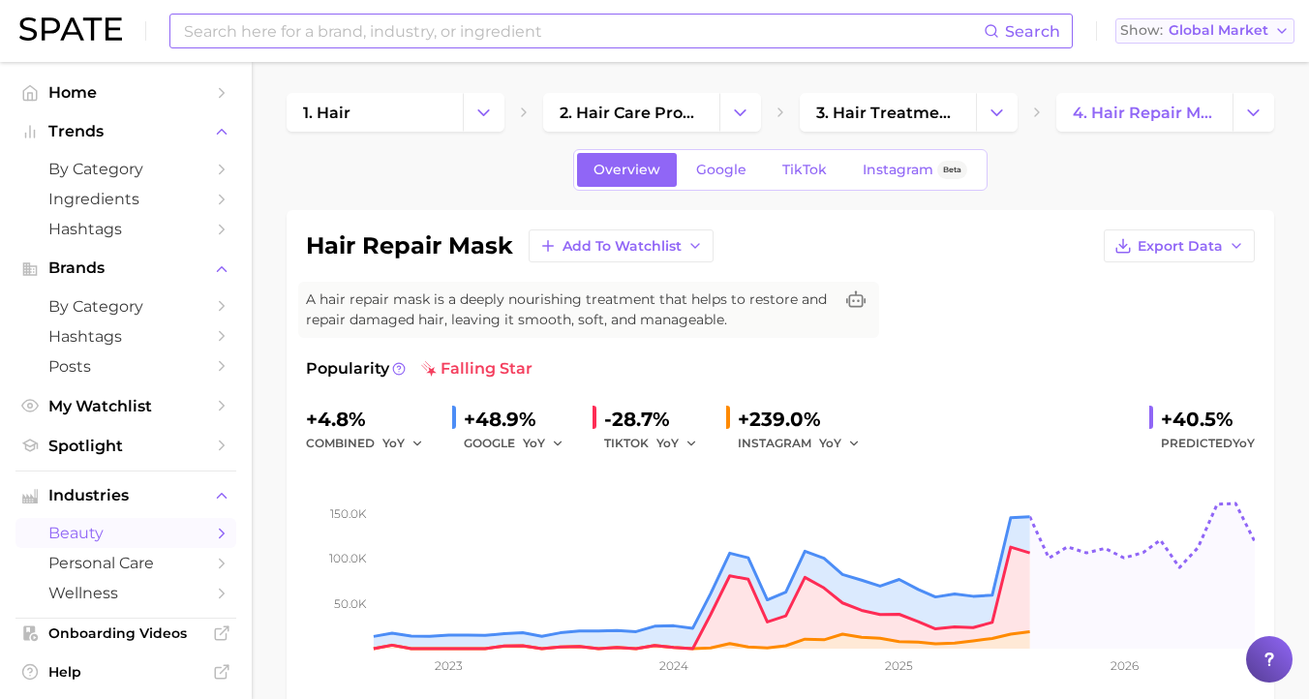
click at [1255, 27] on span "Global Market" at bounding box center [1219, 30] width 100 height 11
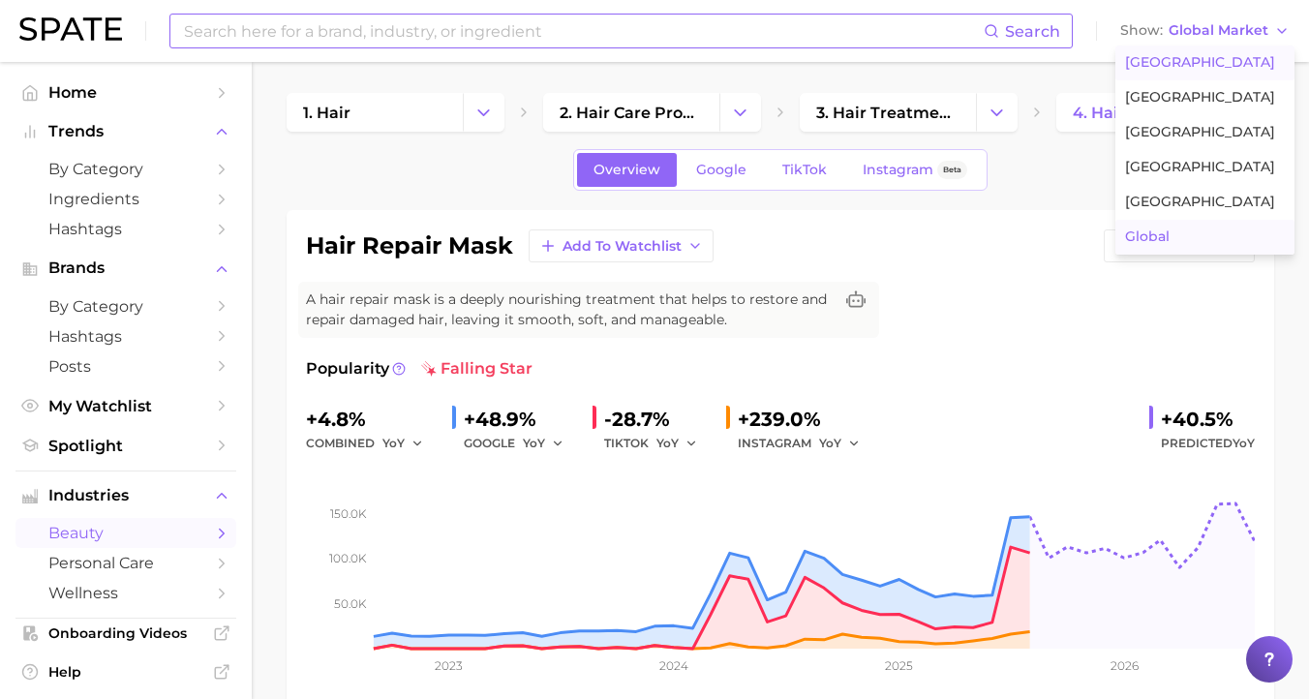
click at [1196, 73] on button "[GEOGRAPHIC_DATA]" at bounding box center [1205, 63] width 179 height 35
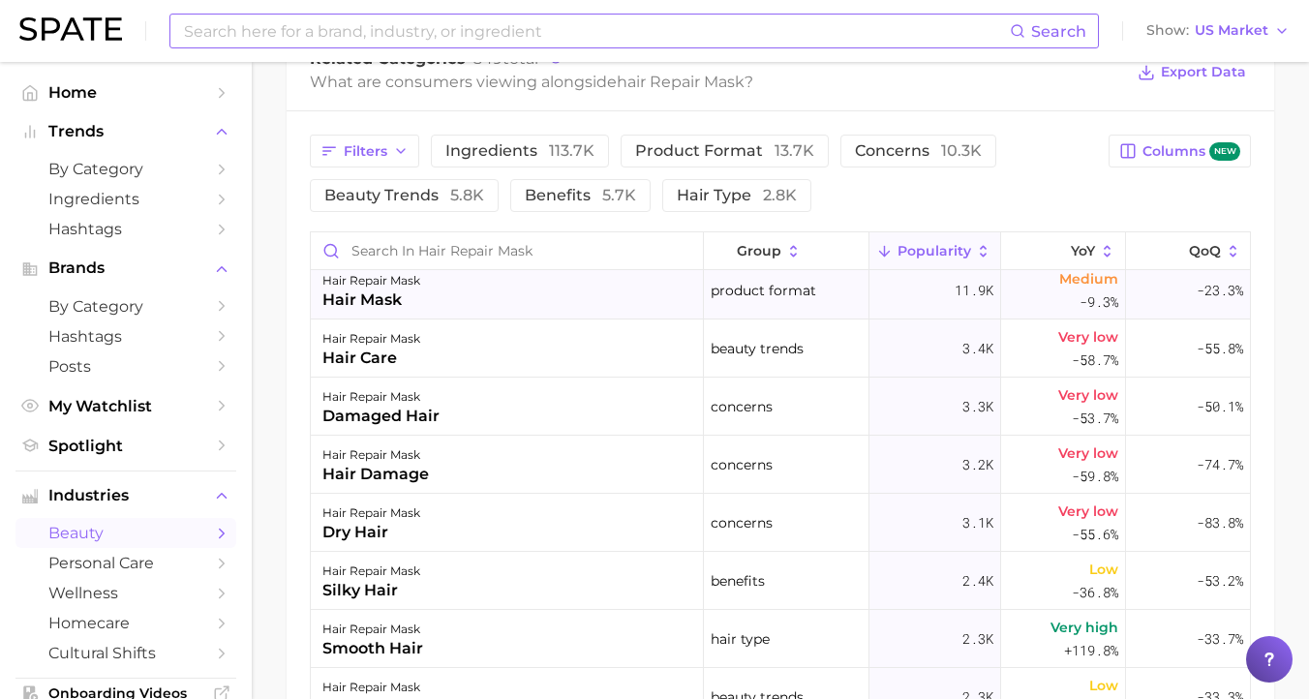
scroll to position [70, 0]
click at [399, 412] on div "damaged hair" at bounding box center [380, 414] width 117 height 23
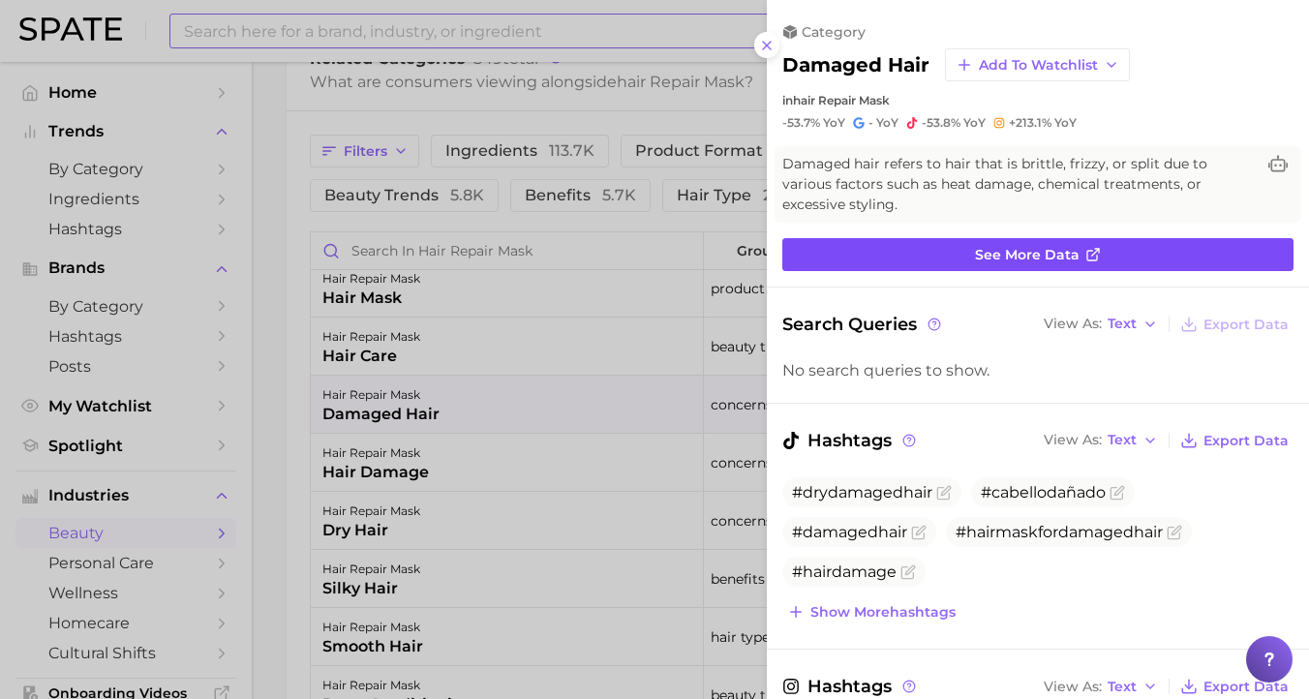
click at [967, 238] on link "See more data" at bounding box center [1037, 254] width 511 height 33
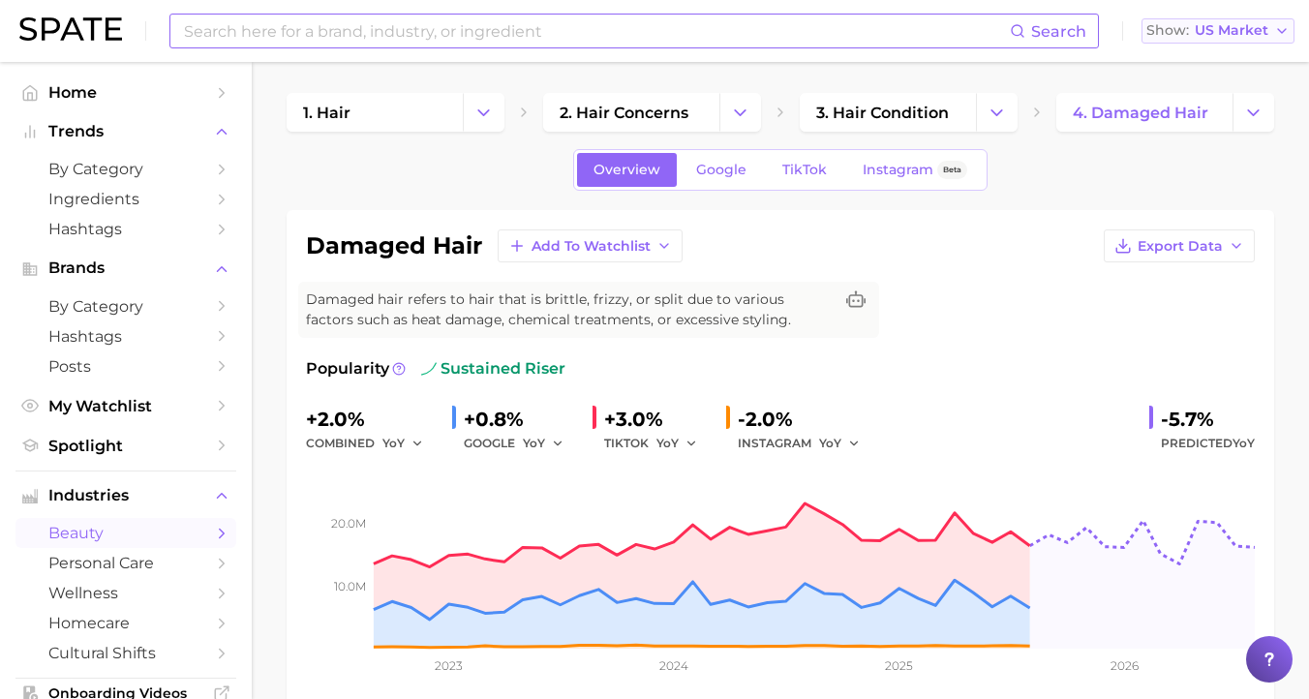
click at [1218, 25] on span "US Market" at bounding box center [1232, 30] width 74 height 11
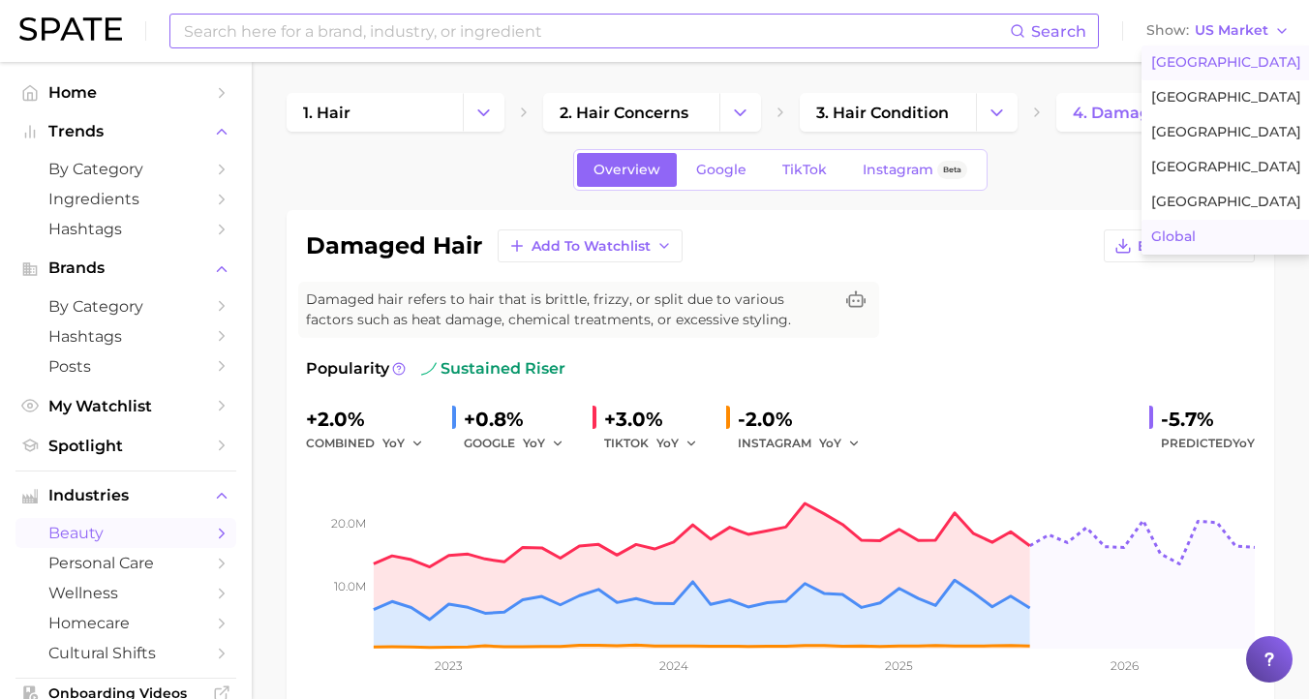
click at [1222, 239] on button "Global" at bounding box center [1226, 237] width 169 height 35
